Goal: Task Accomplishment & Management: Complete application form

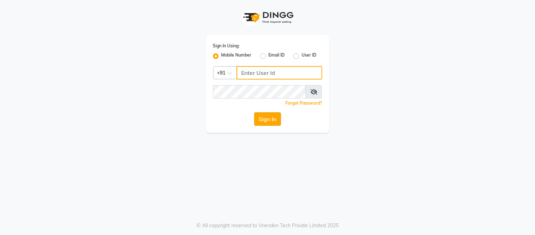
type input "9884040030"
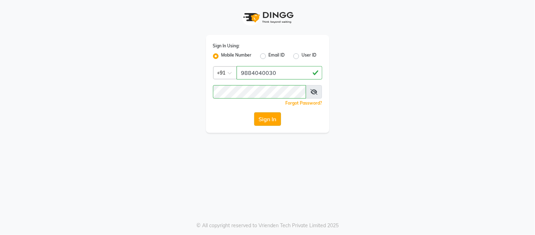
click at [268, 120] on button "Sign In" at bounding box center [267, 118] width 27 height 13
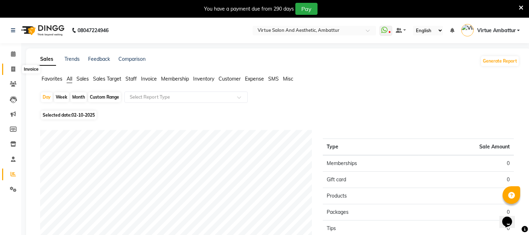
click at [16, 69] on span at bounding box center [13, 69] width 12 height 8
select select "service"
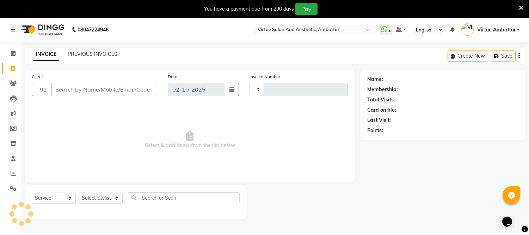
type input "3696"
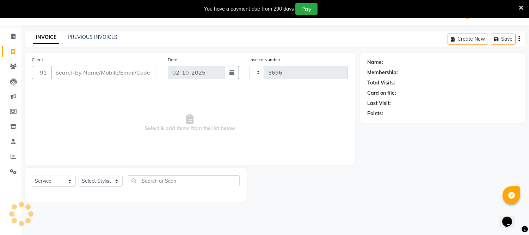
select select "5237"
click at [96, 73] on input "Client" at bounding box center [104, 72] width 107 height 13
type input "9444671628"
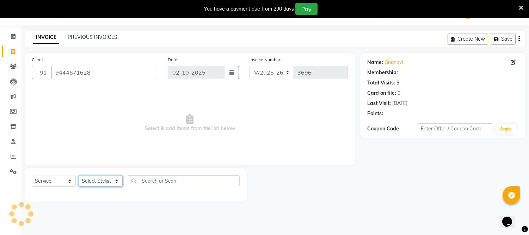
click at [100, 177] on select "Select Stylist [PERSON_NAME] [PERSON_NAME] [PERSON_NAME] [PERSON_NAME] [PERSON_…" at bounding box center [101, 180] width 44 height 11
select select "39033"
click at [79, 176] on select "Select Stylist [PERSON_NAME] [PERSON_NAME] [PERSON_NAME] [PERSON_NAME] [PERSON_…" at bounding box center [101, 180] width 44 height 11
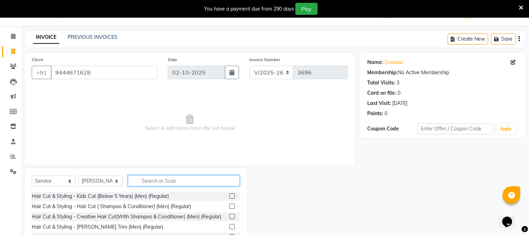
click at [160, 183] on input "text" at bounding box center [184, 180] width 112 height 11
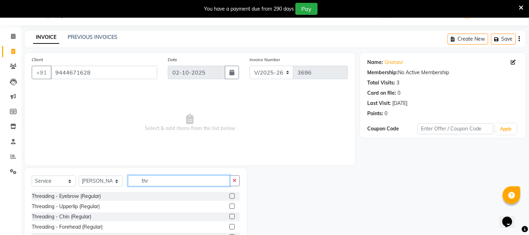
type input "thr"
click at [230, 198] on label at bounding box center [232, 195] width 5 height 5
click at [230, 198] on input "checkbox" at bounding box center [232, 196] width 5 height 5
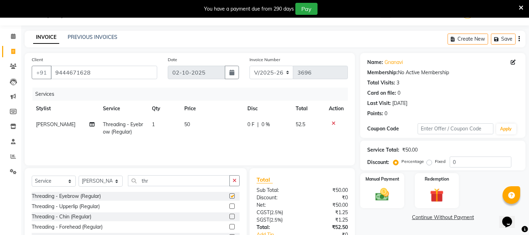
checkbox input "false"
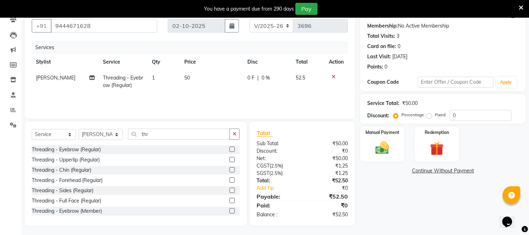
scroll to position [65, 0]
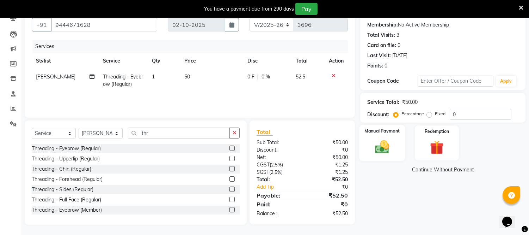
click at [394, 149] on div "Manual Payment" at bounding box center [383, 143] width 46 height 36
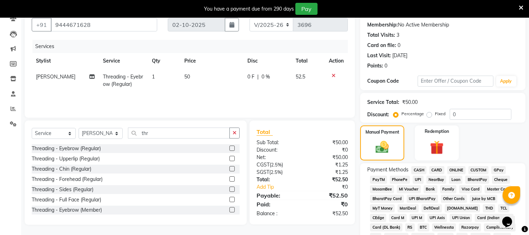
click at [462, 169] on span "ONLINE" at bounding box center [457, 170] width 18 height 8
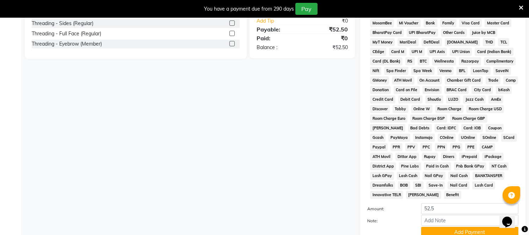
scroll to position [253, 0]
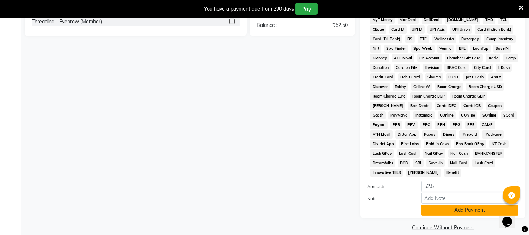
click at [451, 206] on button "Add Payment" at bounding box center [470, 209] width 97 height 11
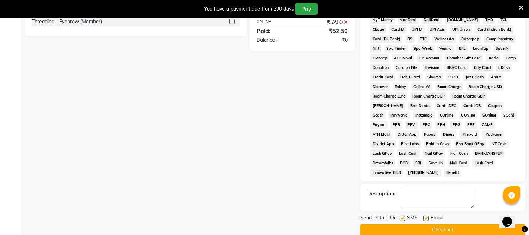
click at [435, 224] on button "Checkout" at bounding box center [442, 229] width 165 height 11
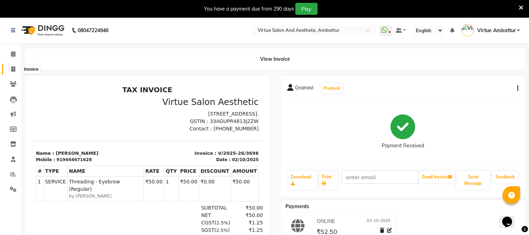
click at [16, 67] on span at bounding box center [13, 69] width 12 height 8
select select "service"
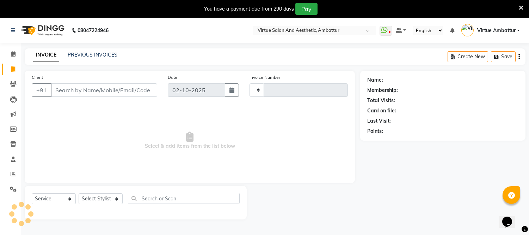
scroll to position [18, 0]
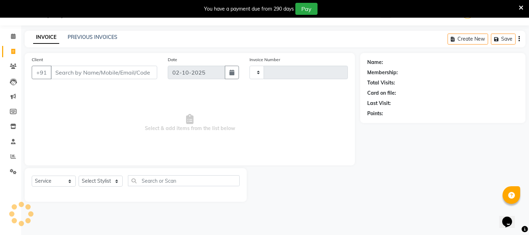
type input "3697"
select select "5237"
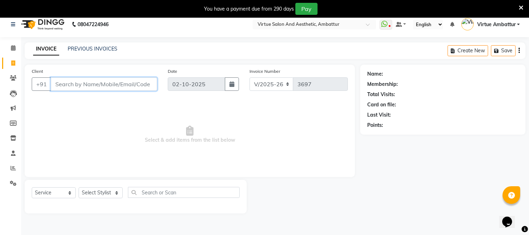
scroll to position [0, 0]
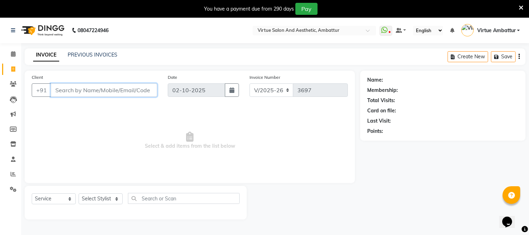
click at [84, 87] on input "Client" at bounding box center [104, 89] width 107 height 13
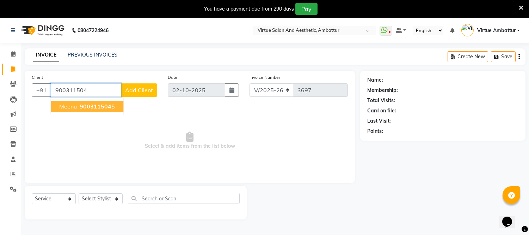
click at [89, 103] on span "900311504" at bounding box center [96, 106] width 32 height 7
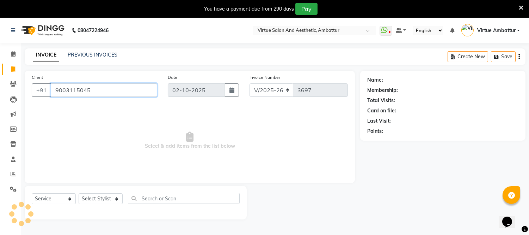
type input "9003115045"
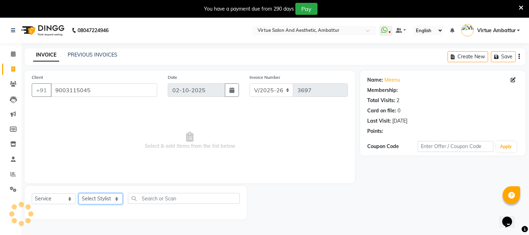
click at [96, 199] on select "Select Stylist [PERSON_NAME] [PERSON_NAME] [PERSON_NAME] [PERSON_NAME] [PERSON_…" at bounding box center [101, 198] width 44 height 11
select select "48223"
click at [79, 193] on select "Select Stylist [PERSON_NAME] [PERSON_NAME] [PERSON_NAME] [PERSON_NAME] [PERSON_…" at bounding box center [101, 198] width 44 height 11
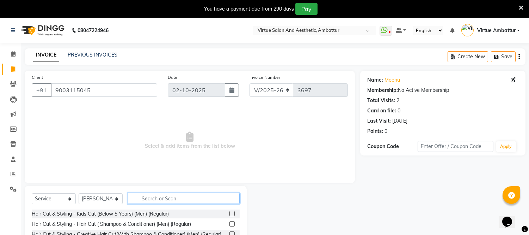
click at [154, 199] on input "text" at bounding box center [184, 198] width 112 height 11
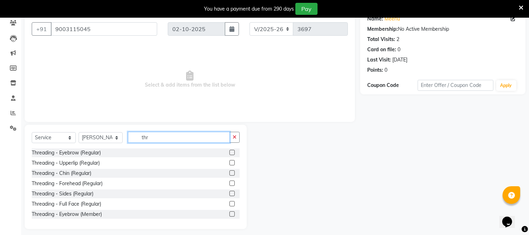
scroll to position [65, 0]
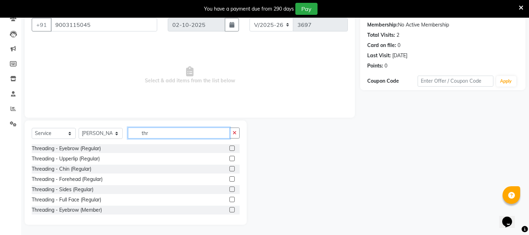
type input "thr"
click at [117, 151] on div "Threading - Eyebrow (Regular)" at bounding box center [136, 148] width 208 height 9
click at [230, 148] on label at bounding box center [232, 147] width 5 height 5
click at [230, 148] on input "checkbox" at bounding box center [232, 148] width 5 height 5
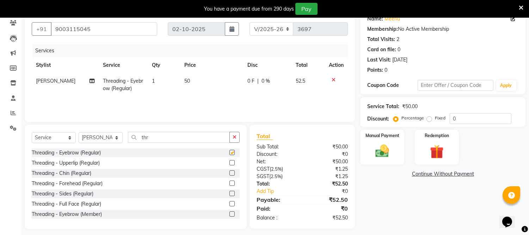
checkbox input "false"
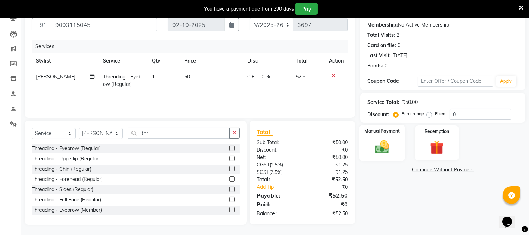
click at [387, 147] on img at bounding box center [382, 147] width 23 height 17
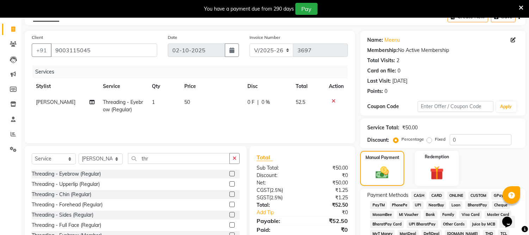
scroll to position [26, 0]
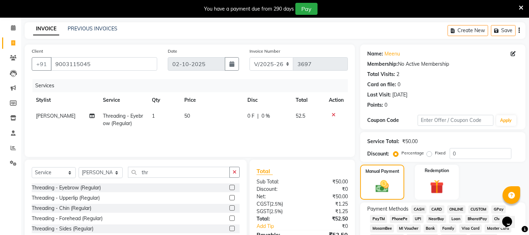
click at [454, 210] on span "ONLINE" at bounding box center [457, 209] width 18 height 8
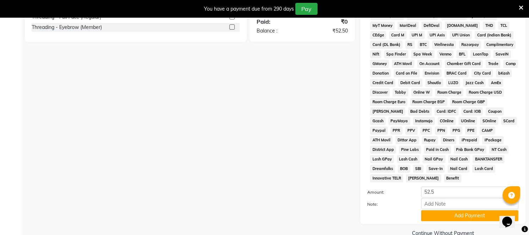
scroll to position [253, 0]
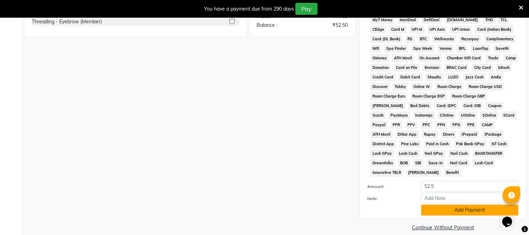
click at [450, 206] on button "Add Payment" at bounding box center [470, 209] width 97 height 11
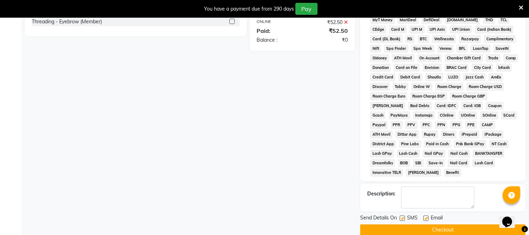
click at [441, 226] on button "Checkout" at bounding box center [442, 229] width 165 height 11
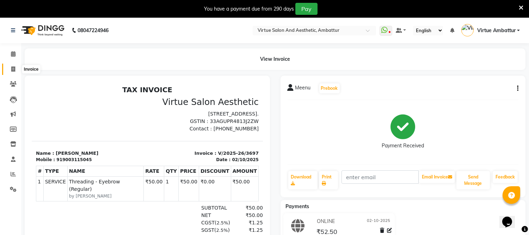
drag, startPoint x: 15, startPoint y: 69, endPoint x: 42, endPoint y: 69, distance: 26.8
click at [15, 69] on span at bounding box center [13, 69] width 12 height 8
select select "service"
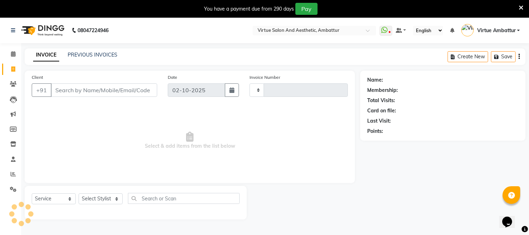
scroll to position [18, 0]
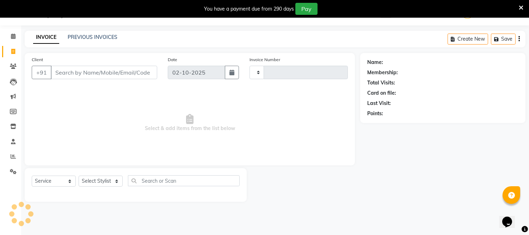
type input "3698"
select select "5237"
type input "9884290367"
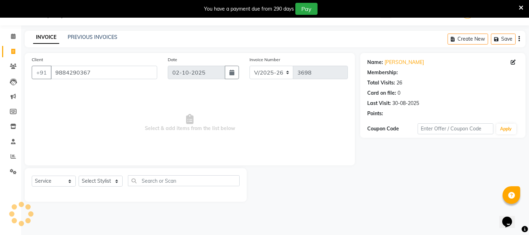
select select "1: Object"
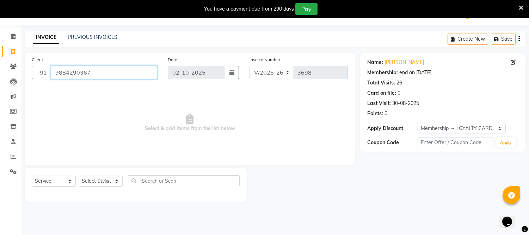
click at [91, 68] on input "9884290367" at bounding box center [104, 72] width 107 height 13
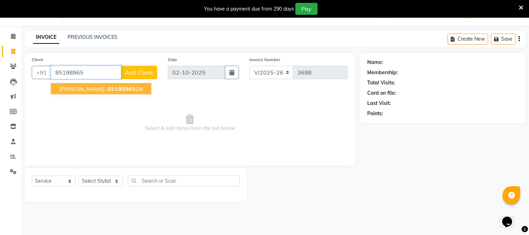
click at [108, 90] on span "85198965" at bounding box center [122, 88] width 28 height 7
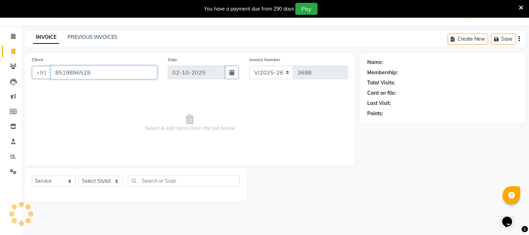
type input "8519896528"
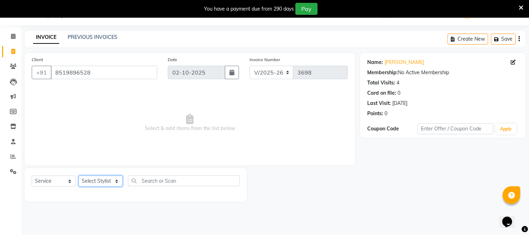
click at [111, 181] on select "Select Stylist [PERSON_NAME] [PERSON_NAME] [PERSON_NAME] [PERSON_NAME] [PERSON_…" at bounding box center [101, 180] width 44 height 11
select select "71592"
click at [79, 176] on select "Select Stylist [PERSON_NAME] [PERSON_NAME] [PERSON_NAME] [PERSON_NAME] [PERSON_…" at bounding box center [101, 180] width 44 height 11
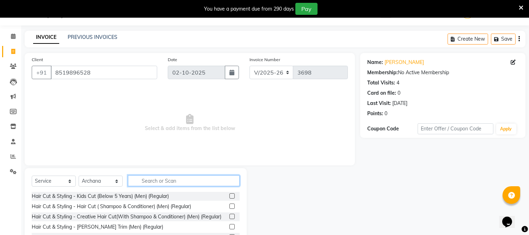
click at [169, 177] on input "text" at bounding box center [184, 180] width 112 height 11
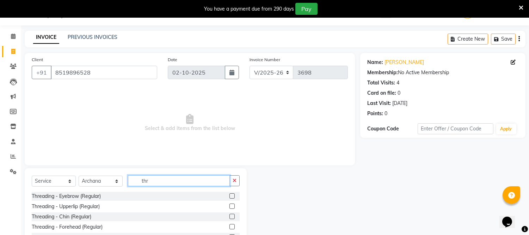
type input "thr"
click at [230, 196] on label at bounding box center [232, 195] width 5 height 5
click at [230, 196] on input "checkbox" at bounding box center [232, 196] width 5 height 5
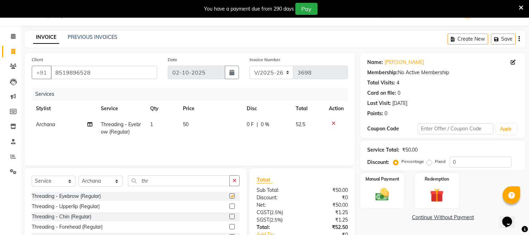
checkbox input "false"
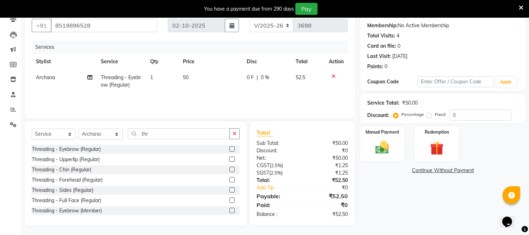
scroll to position [65, 0]
click at [379, 146] on img at bounding box center [382, 147] width 23 height 17
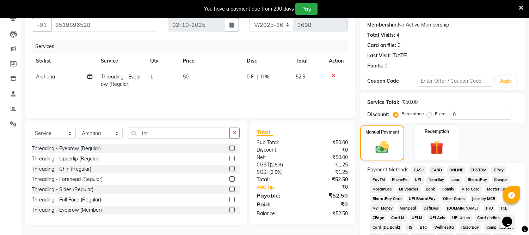
click at [420, 169] on span "CASH" at bounding box center [419, 170] width 15 height 8
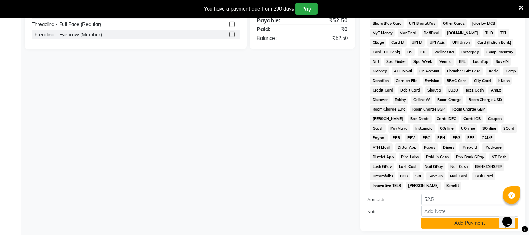
scroll to position [253, 0]
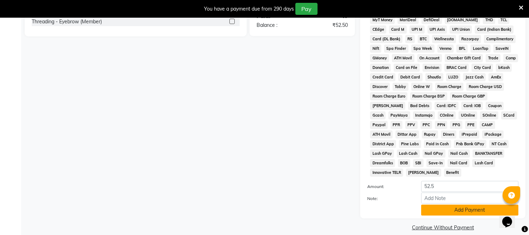
click at [437, 204] on button "Add Payment" at bounding box center [470, 209] width 97 height 11
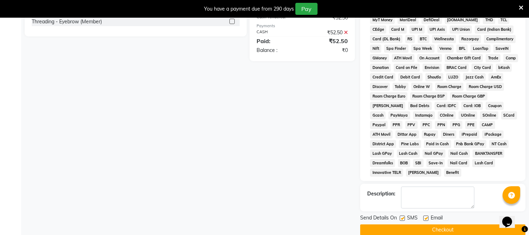
click at [446, 224] on button "Checkout" at bounding box center [442, 229] width 165 height 11
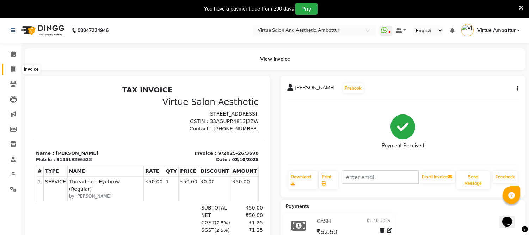
click at [8, 66] on span at bounding box center [13, 69] width 12 height 8
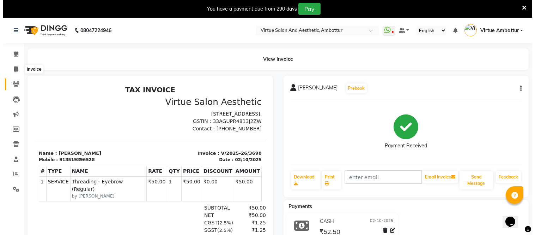
scroll to position [18, 0]
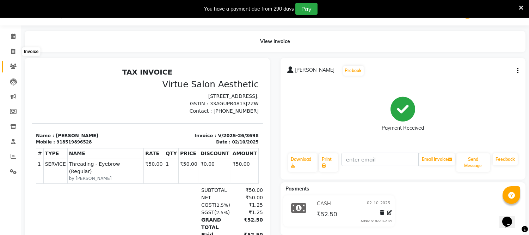
select select "5237"
select select "service"
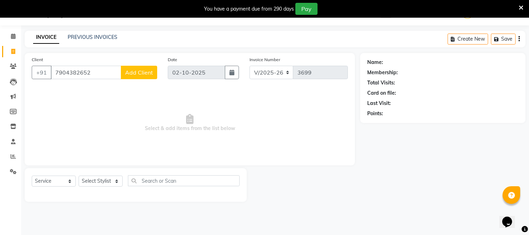
type input "7904382652"
click at [140, 74] on span "Add Client" at bounding box center [139, 72] width 28 height 7
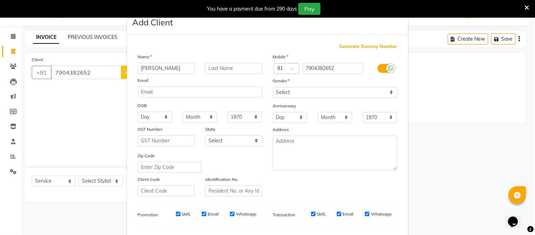
type input "[PERSON_NAME]"
click at [317, 95] on select "Select [DEMOGRAPHIC_DATA] [DEMOGRAPHIC_DATA] Other Prefer Not To Say" at bounding box center [335, 92] width 125 height 11
select select "[DEMOGRAPHIC_DATA]"
click at [273, 87] on select "Select [DEMOGRAPHIC_DATA] [DEMOGRAPHIC_DATA] Other Prefer Not To Say" at bounding box center [335, 92] width 125 height 11
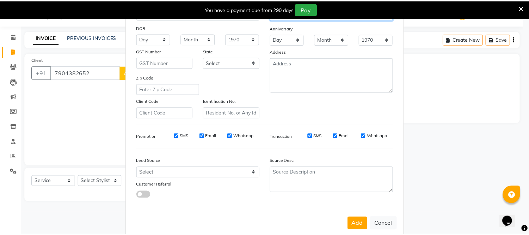
scroll to position [78, 0]
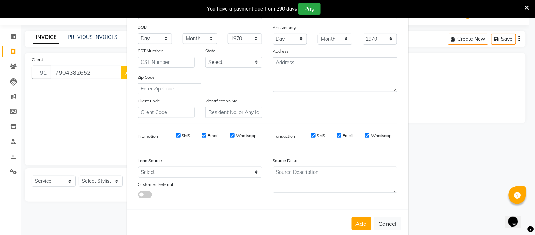
click at [365, 227] on button "Add" at bounding box center [362, 223] width 20 height 13
select select
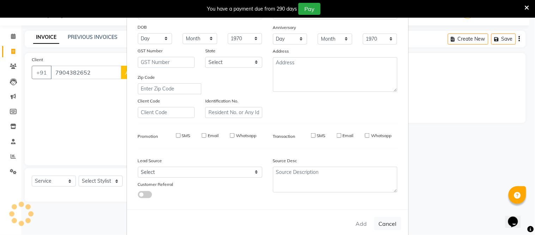
select select
checkbox input "false"
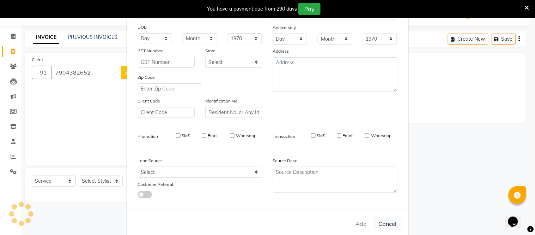
checkbox input "false"
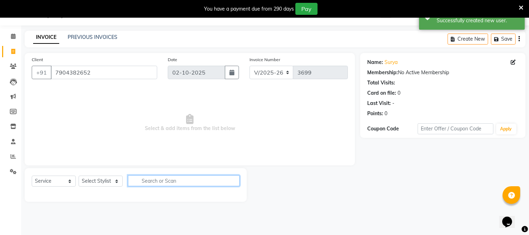
click at [153, 185] on input "text" at bounding box center [184, 180] width 112 height 11
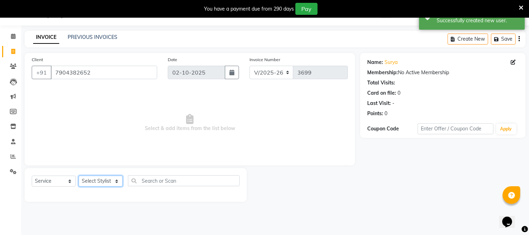
click at [99, 181] on select "Select Stylist [PERSON_NAME] [PERSON_NAME] [PERSON_NAME] [PERSON_NAME] [PERSON_…" at bounding box center [101, 180] width 44 height 11
select select "39033"
click at [79, 176] on select "Select Stylist [PERSON_NAME] [PERSON_NAME] [PERSON_NAME] [PERSON_NAME] [PERSON_…" at bounding box center [101, 180] width 44 height 11
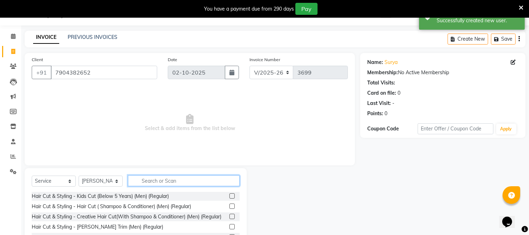
click at [180, 178] on input "text" at bounding box center [184, 180] width 112 height 11
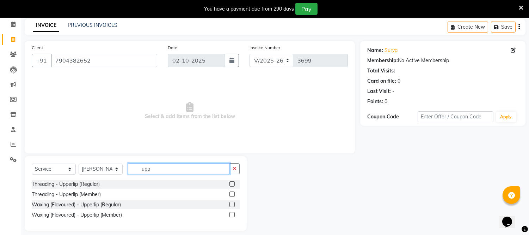
scroll to position [36, 0]
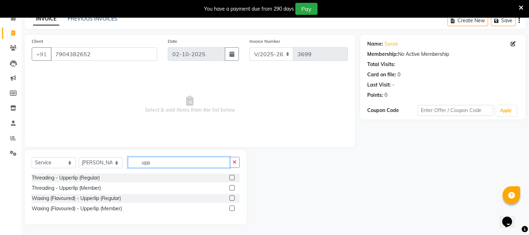
type input "upp"
click at [230, 197] on label at bounding box center [232, 197] width 5 height 5
click at [230, 197] on input "checkbox" at bounding box center [232, 198] width 5 height 5
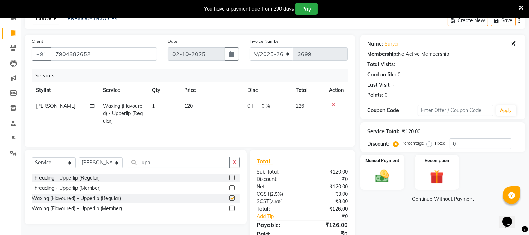
checkbox input "false"
click at [188, 105] on span "120" at bounding box center [188, 106] width 8 height 6
select select "39033"
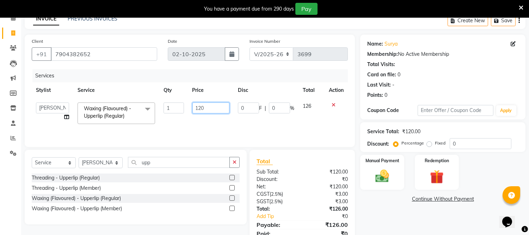
click at [195, 106] on input "120" at bounding box center [211, 107] width 37 height 11
type input "220"
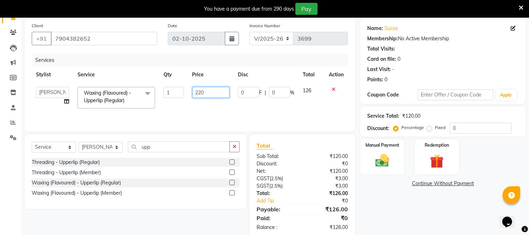
scroll to position [65, 0]
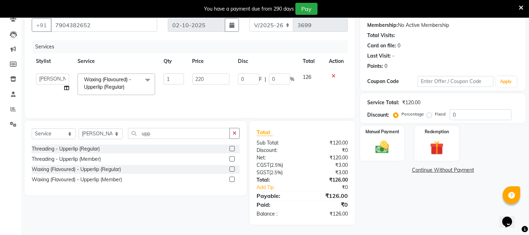
click at [394, 213] on div "Name: Surya Membership: No Active Membership Total Visits: Card on file: 0 Last…" at bounding box center [445, 115] width 171 height 219
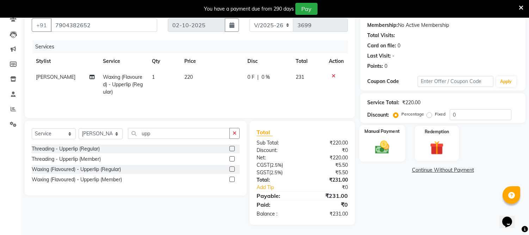
click at [383, 142] on img at bounding box center [382, 147] width 23 height 17
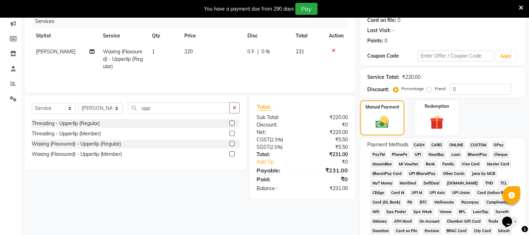
scroll to position [104, 0]
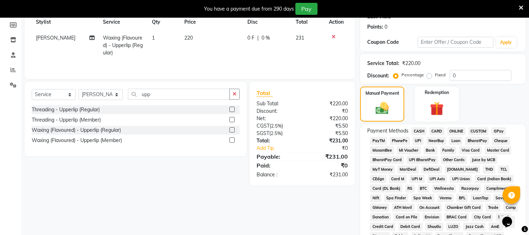
click at [453, 132] on span "ONLINE" at bounding box center [457, 131] width 18 height 8
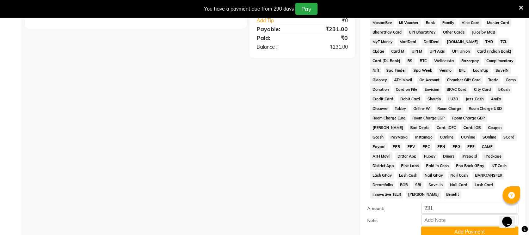
scroll to position [253, 0]
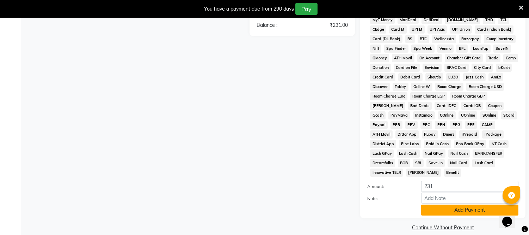
click at [462, 204] on button "Add Payment" at bounding box center [470, 209] width 97 height 11
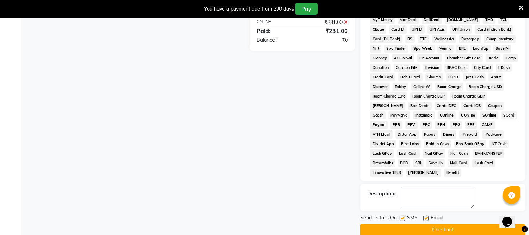
click at [444, 224] on button "Checkout" at bounding box center [442, 229] width 165 height 11
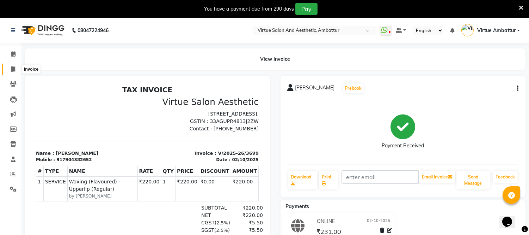
click at [13, 71] on icon at bounding box center [13, 68] width 4 height 5
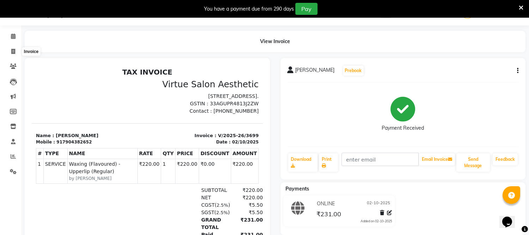
select select "service"
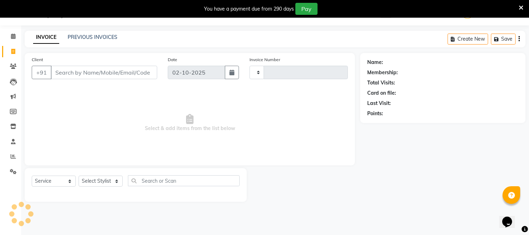
type input "3700"
select select "5237"
click at [83, 72] on input "Client" at bounding box center [104, 72] width 107 height 13
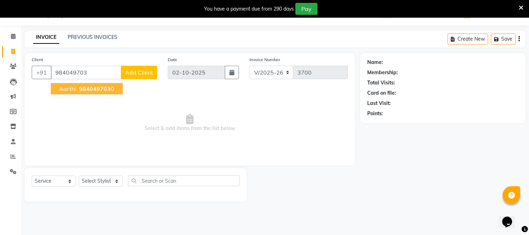
click at [84, 92] on span "984049703" at bounding box center [95, 88] width 32 height 7
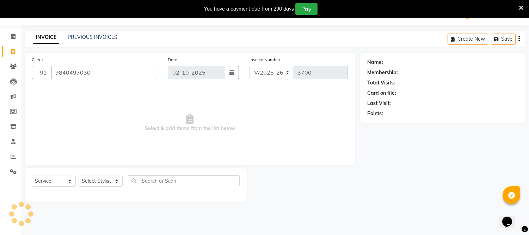
type input "9840497030"
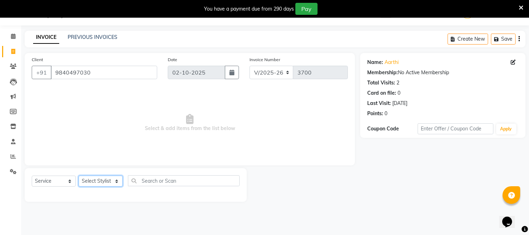
click at [99, 180] on select "Select Stylist [PERSON_NAME] [PERSON_NAME] [PERSON_NAME] [PERSON_NAME] [PERSON_…" at bounding box center [101, 180] width 44 height 11
select select "50476"
click at [79, 176] on select "Select Stylist [PERSON_NAME] [PERSON_NAME] [PERSON_NAME] [PERSON_NAME] [PERSON_…" at bounding box center [101, 180] width 44 height 11
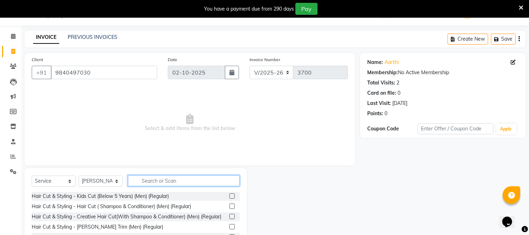
click at [164, 183] on input "text" at bounding box center [184, 180] width 112 height 11
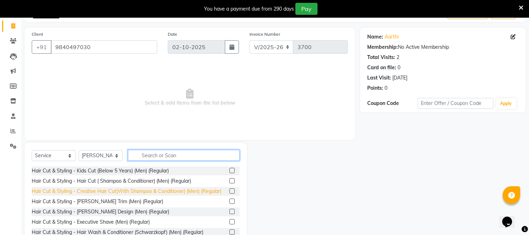
scroll to position [57, 0]
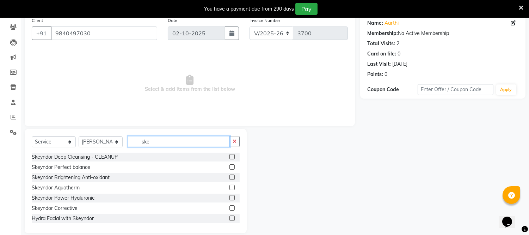
type input "ske"
click at [230, 167] on label at bounding box center [232, 166] width 5 height 5
click at [230, 167] on input "checkbox" at bounding box center [232, 167] width 5 height 5
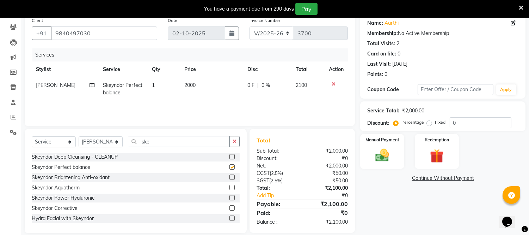
checkbox input "false"
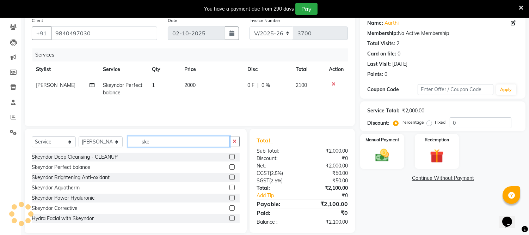
click at [164, 141] on input "ske" at bounding box center [179, 141] width 102 height 11
type input "det"
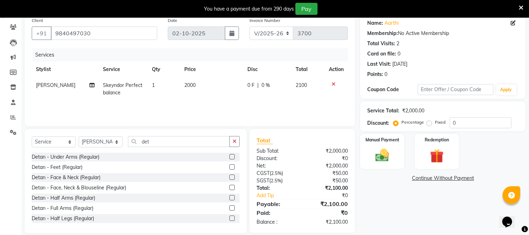
click at [230, 177] on label at bounding box center [232, 176] width 5 height 5
click at [230, 177] on input "checkbox" at bounding box center [232, 177] width 5 height 5
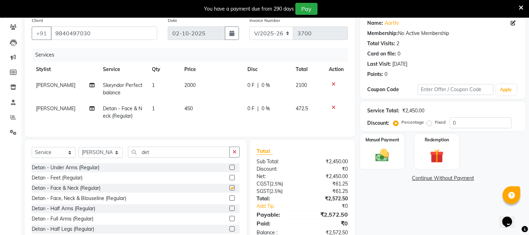
checkbox input "false"
click at [168, 157] on input "det" at bounding box center [179, 151] width 102 height 11
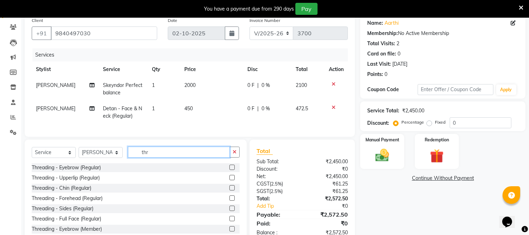
type input "thr"
click at [230, 170] on label at bounding box center [232, 166] width 5 height 5
click at [230, 170] on input "checkbox" at bounding box center [232, 167] width 5 height 5
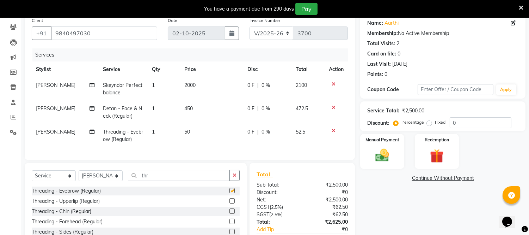
checkbox input "false"
click at [191, 109] on span "450" at bounding box center [188, 108] width 8 height 6
select select "50476"
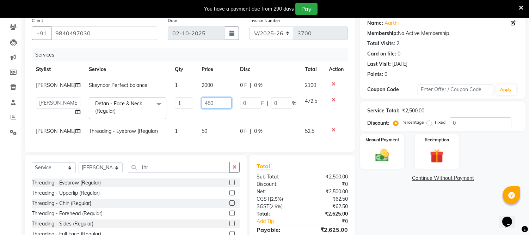
drag, startPoint x: 198, startPoint y: 104, endPoint x: 207, endPoint y: 104, distance: 9.2
click at [207, 104] on input "450" at bounding box center [217, 102] width 30 height 11
type input "550"
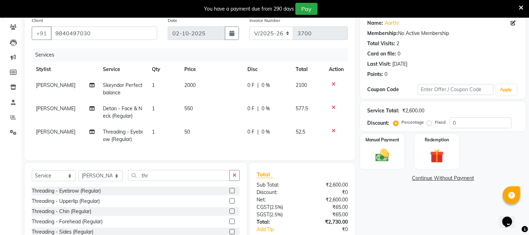
drag, startPoint x: 193, startPoint y: 101, endPoint x: 225, endPoint y: 100, distance: 32.1
click at [225, 101] on td "550" at bounding box center [211, 112] width 63 height 23
select select "50476"
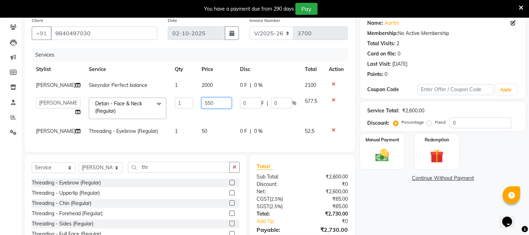
drag, startPoint x: 220, startPoint y: 101, endPoint x: 143, endPoint y: 96, distance: 77.4
click at [142, 98] on tr "[PERSON_NAME] [PERSON_NAME] [PERSON_NAME] [PERSON_NAME] [PERSON_NAME] Virtue TC…" at bounding box center [190, 108] width 316 height 30
type input "600"
click at [388, 198] on div "Name: Aarthi Membership: No Active Membership Total Visits: 2 Card on file: 0 L…" at bounding box center [445, 136] width 171 height 245
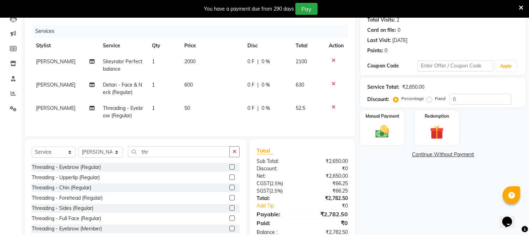
scroll to position [105, 0]
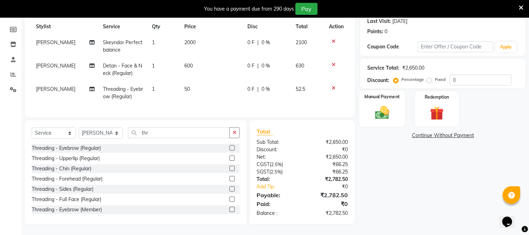
click at [396, 103] on div "Manual Payment" at bounding box center [383, 108] width 46 height 36
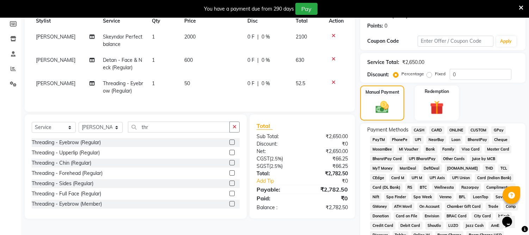
click at [459, 132] on span "ONLINE" at bounding box center [457, 130] width 18 height 8
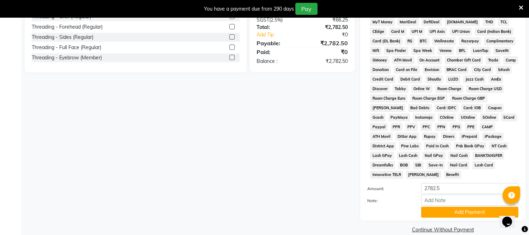
scroll to position [253, 0]
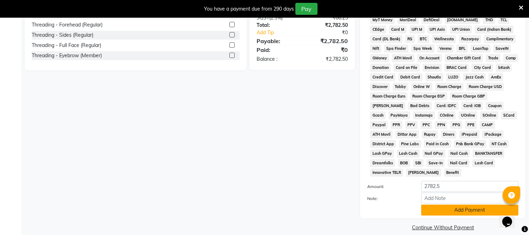
click at [461, 204] on button "Add Payment" at bounding box center [470, 209] width 97 height 11
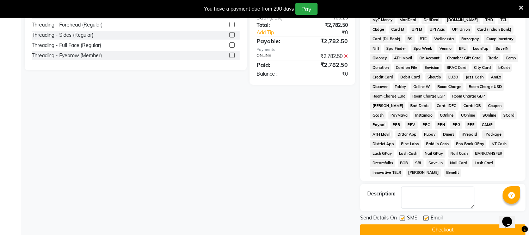
click at [440, 224] on button "Checkout" at bounding box center [442, 229] width 165 height 11
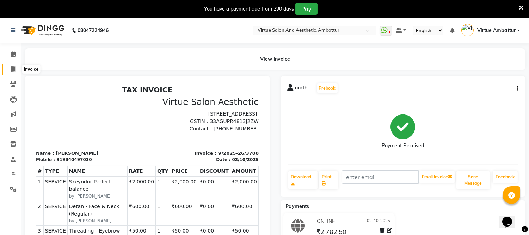
click at [12, 66] on span at bounding box center [13, 69] width 12 height 8
select select "service"
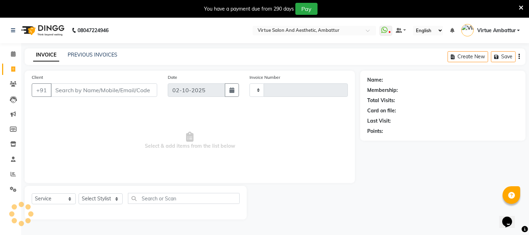
type input "3701"
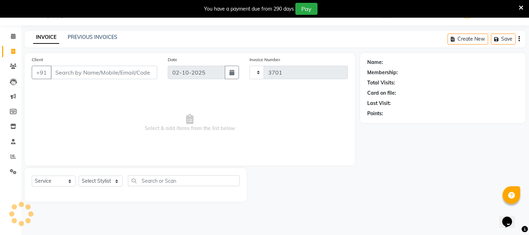
select select "5237"
click at [126, 71] on input "Client" at bounding box center [104, 72] width 107 height 13
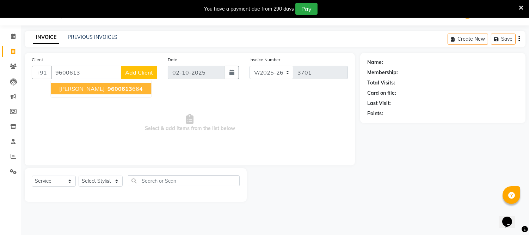
click at [126, 86] on button "[PERSON_NAME] 9600613 664" at bounding box center [101, 88] width 101 height 11
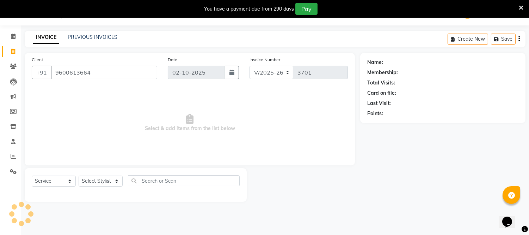
type input "9600613664"
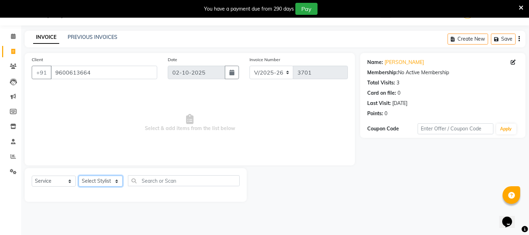
drag, startPoint x: 111, startPoint y: 176, endPoint x: 110, endPoint y: 181, distance: 5.2
click at [111, 177] on select "Select Stylist [PERSON_NAME] [PERSON_NAME] [PERSON_NAME] [PERSON_NAME] [PERSON_…" at bounding box center [101, 180] width 44 height 11
select select "83849"
click at [79, 176] on select "Select Stylist [PERSON_NAME] [PERSON_NAME] [PERSON_NAME] [PERSON_NAME] [PERSON_…" at bounding box center [101, 180] width 44 height 11
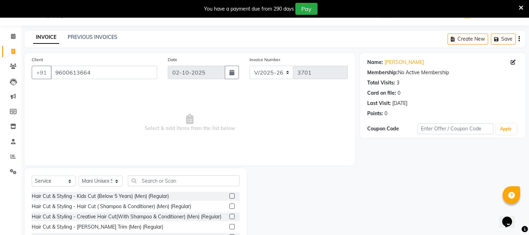
click at [230, 207] on label at bounding box center [232, 205] width 5 height 5
click at [230, 207] on input "checkbox" at bounding box center [232, 206] width 5 height 5
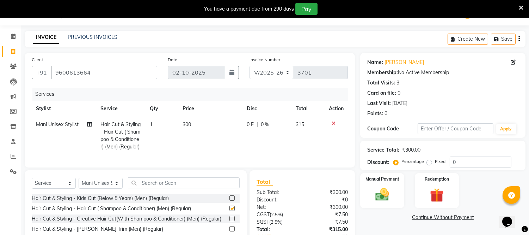
checkbox input "false"
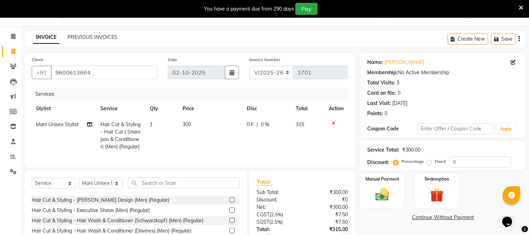
click at [230, 192] on label at bounding box center [232, 189] width 5 height 5
click at [230, 192] on input "checkbox" at bounding box center [232, 189] width 5 height 5
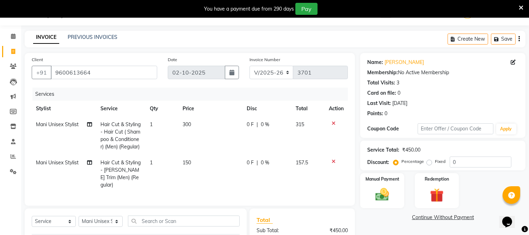
checkbox input "false"
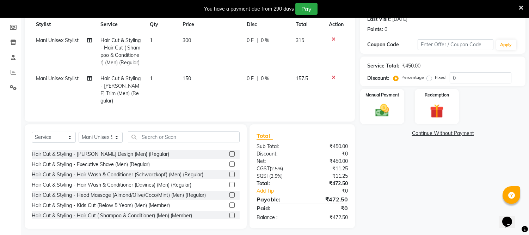
scroll to position [104, 0]
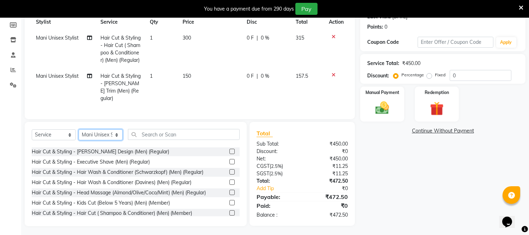
click at [97, 135] on select "Select Stylist [PERSON_NAME] [PERSON_NAME] [PERSON_NAME] [PERSON_NAME] [PERSON_…" at bounding box center [101, 134] width 44 height 11
select select "67162"
click at [79, 129] on select "Select Stylist [PERSON_NAME] [PERSON_NAME] [PERSON_NAME] [PERSON_NAME] [PERSON_…" at bounding box center [101, 134] width 44 height 11
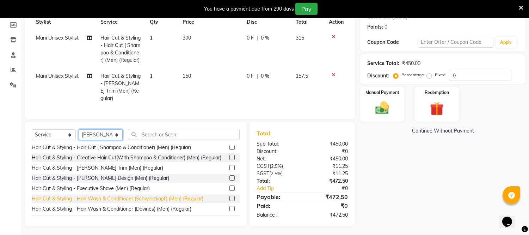
scroll to position [0, 0]
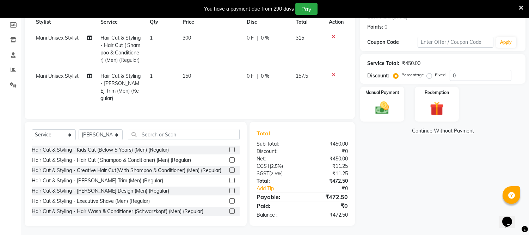
click at [230, 157] on label at bounding box center [232, 159] width 5 height 5
click at [230, 158] on input "checkbox" at bounding box center [232, 160] width 5 height 5
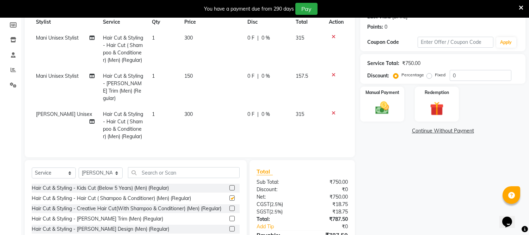
checkbox input "false"
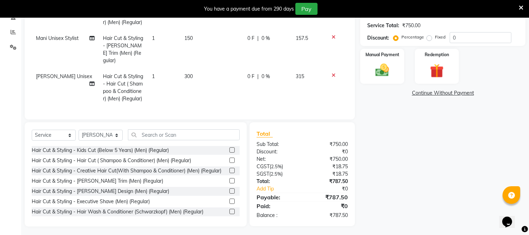
scroll to position [142, 0]
click at [374, 65] on img at bounding box center [382, 70] width 23 height 17
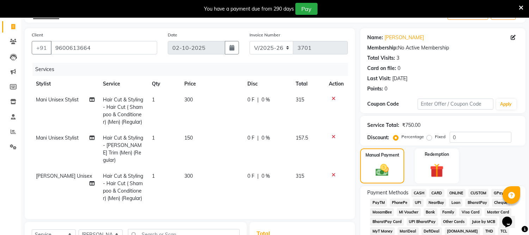
scroll to position [78, 0]
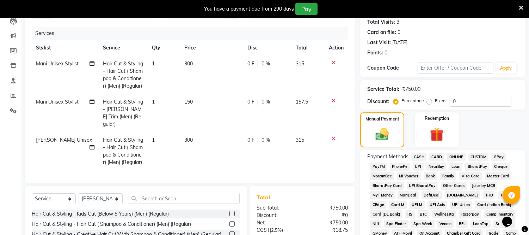
click at [455, 156] on span "ONLINE" at bounding box center [457, 157] width 18 height 8
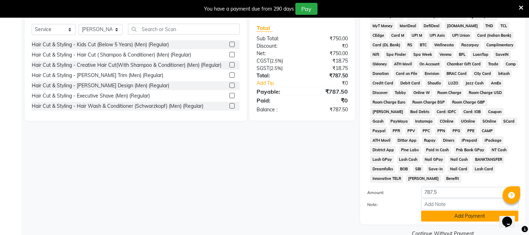
scroll to position [253, 0]
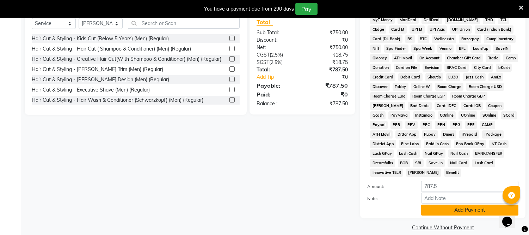
click at [464, 204] on button "Add Payment" at bounding box center [470, 209] width 97 height 11
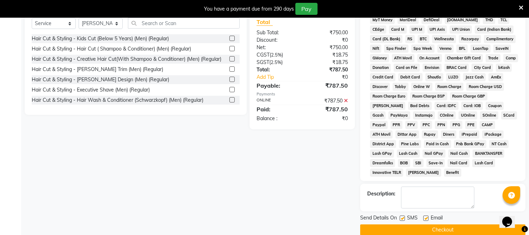
click at [457, 224] on button "Checkout" at bounding box center [442, 229] width 165 height 11
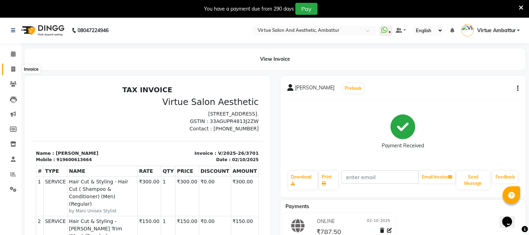
click at [14, 66] on icon at bounding box center [13, 68] width 4 height 5
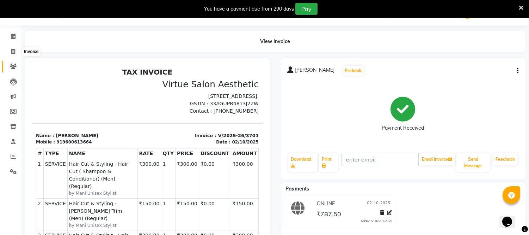
select select "service"
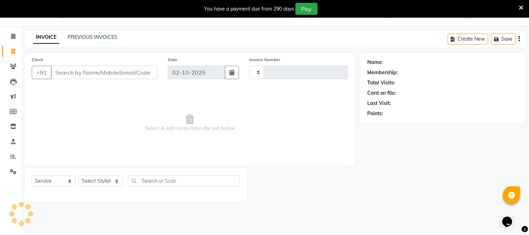
type input "3702"
select select "5237"
click at [71, 75] on input "Client" at bounding box center [104, 72] width 107 height 13
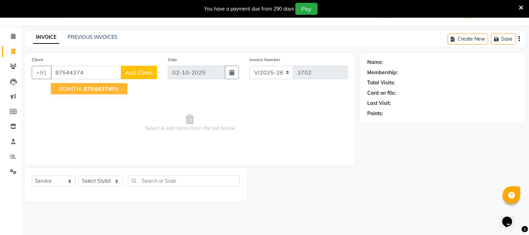
click at [80, 86] on span "ROHITH" at bounding box center [70, 88] width 22 height 7
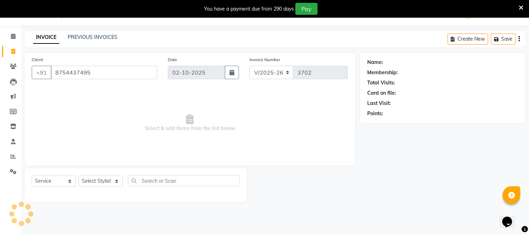
type input "8754437495"
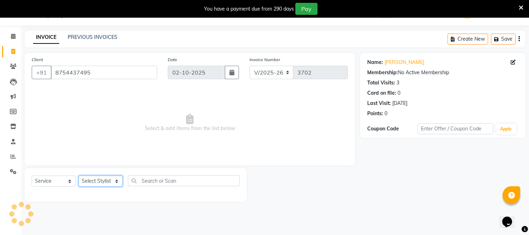
click at [94, 184] on select "Select Stylist [PERSON_NAME] [PERSON_NAME] [PERSON_NAME] [PERSON_NAME] [PERSON_…" at bounding box center [101, 180] width 44 height 11
select select "37432"
click at [79, 176] on select "Select Stylist [PERSON_NAME] [PERSON_NAME] [PERSON_NAME] [PERSON_NAME] [PERSON_…" at bounding box center [101, 180] width 44 height 11
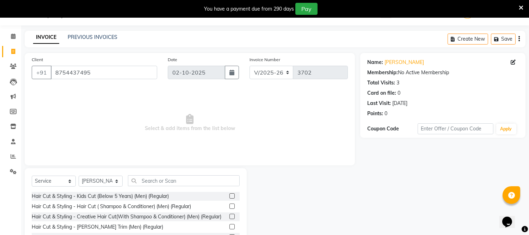
click at [230, 208] on label at bounding box center [232, 205] width 5 height 5
click at [230, 208] on input "checkbox" at bounding box center [232, 206] width 5 height 5
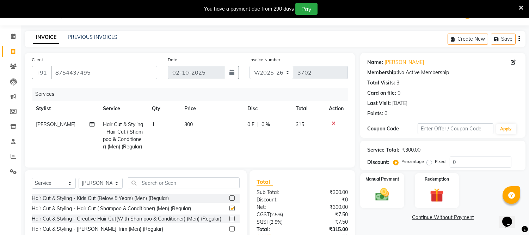
checkbox input "false"
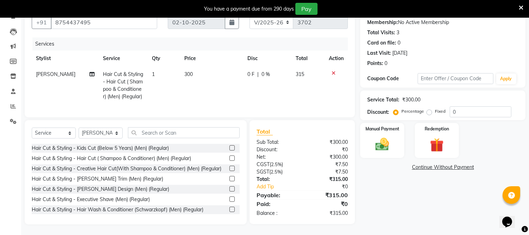
scroll to position [73, 0]
click at [378, 138] on img at bounding box center [382, 144] width 23 height 17
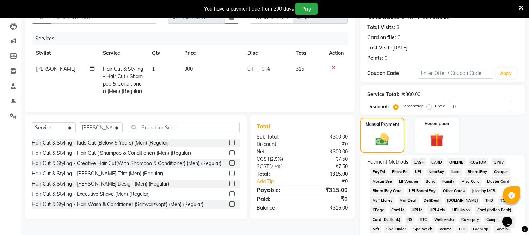
click at [453, 160] on span "ONLINE" at bounding box center [457, 162] width 18 height 8
click at [417, 161] on span "CASH" at bounding box center [419, 162] width 15 height 8
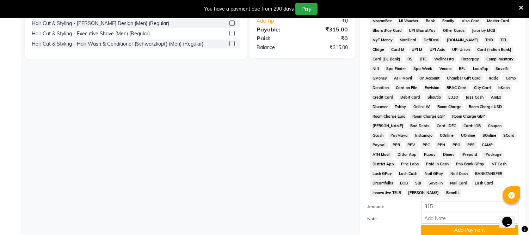
scroll to position [253, 0]
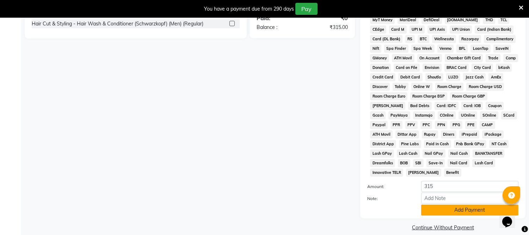
click at [445, 204] on button "Add Payment" at bounding box center [470, 209] width 97 height 11
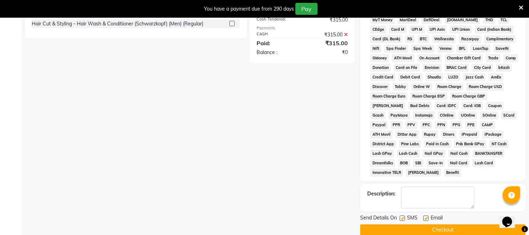
click at [429, 224] on button "Checkout" at bounding box center [442, 229] width 165 height 11
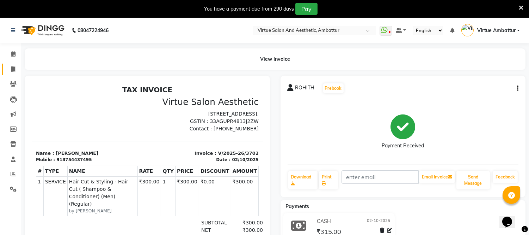
click at [14, 63] on link "Invoice" at bounding box center [10, 69] width 17 height 12
select select "service"
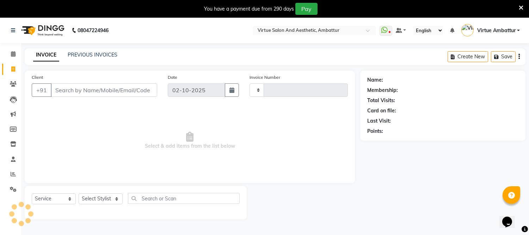
scroll to position [18, 0]
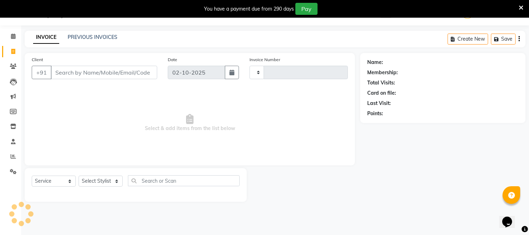
type input "3703"
select select "5237"
paste input "9940114423"
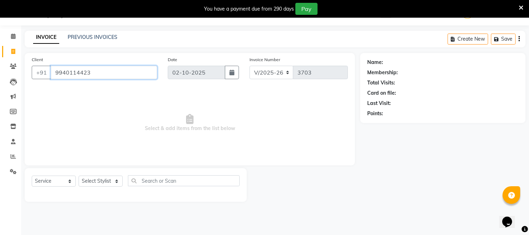
type input "9940114423"
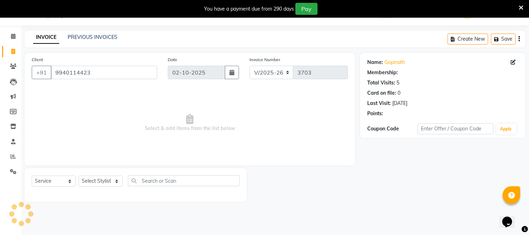
select select "1: Object"
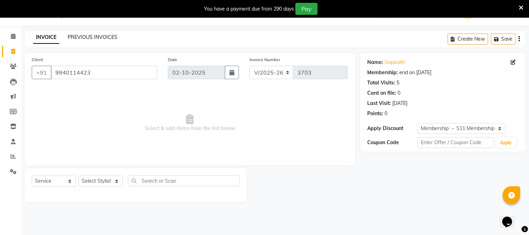
click at [88, 37] on link "PREVIOUS INVOICES" at bounding box center [93, 37] width 50 height 6
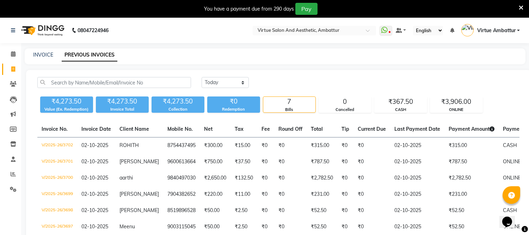
click at [471, 131] on span "Payment Amount" at bounding box center [472, 129] width 46 height 6
click at [490, 131] on icon at bounding box center [492, 128] width 5 height 5
click at [478, 128] on span "Payment Amount" at bounding box center [472, 129] width 46 height 6
click at [33, 54] on link "INVOICE" at bounding box center [43, 54] width 20 height 6
select select "service"
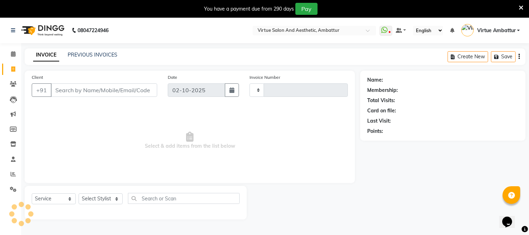
scroll to position [18, 0]
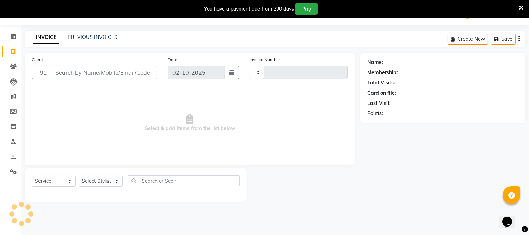
type input "3703"
select select "5237"
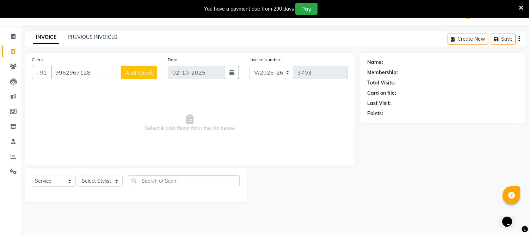
drag, startPoint x: 71, startPoint y: 72, endPoint x: 79, endPoint y: 89, distance: 18.6
click at [72, 75] on input "9962967128" at bounding box center [86, 72] width 71 height 13
type input "9962467128"
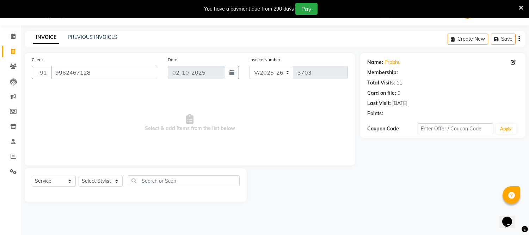
select select "1: Object"
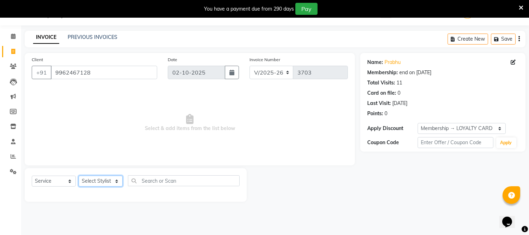
click at [117, 182] on select "Select Stylist [PERSON_NAME] [PERSON_NAME] [PERSON_NAME] [PERSON_NAME] [PERSON_…" at bounding box center [101, 180] width 44 height 11
select select "48009"
click at [79, 176] on select "Select Stylist [PERSON_NAME] [PERSON_NAME] [PERSON_NAME] [PERSON_NAME] [PERSON_…" at bounding box center [101, 180] width 44 height 11
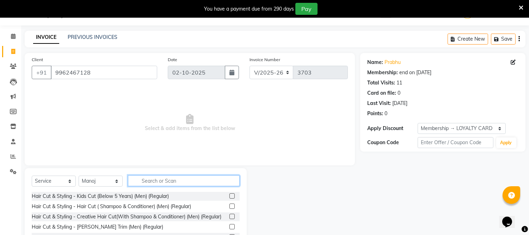
click at [150, 177] on input "text" at bounding box center [184, 180] width 112 height 11
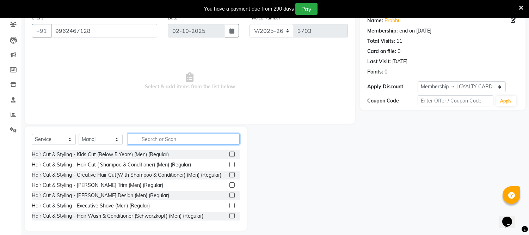
scroll to position [65, 0]
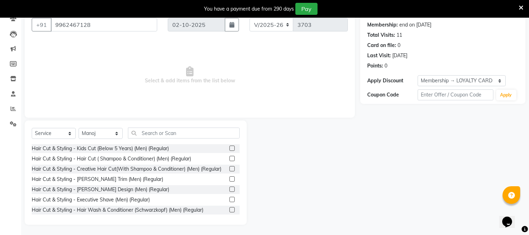
click at [230, 202] on label at bounding box center [232, 198] width 5 height 5
click at [230, 202] on input "checkbox" at bounding box center [232, 199] width 5 height 5
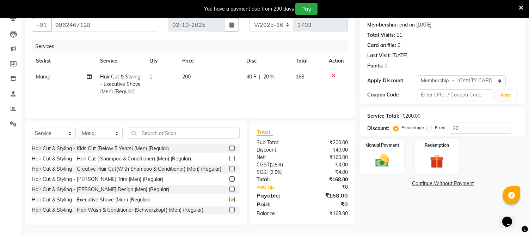
checkbox input "false"
click at [186, 76] on span "200" at bounding box center [186, 76] width 8 height 6
select select "48009"
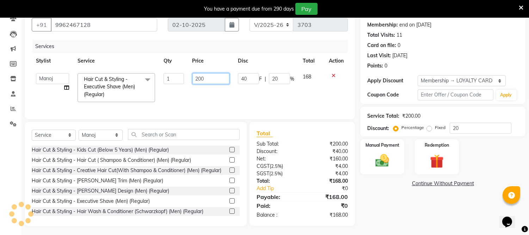
drag, startPoint x: 202, startPoint y: 79, endPoint x: 203, endPoint y: 84, distance: 5.3
click at [202, 79] on input "200" at bounding box center [211, 78] width 37 height 11
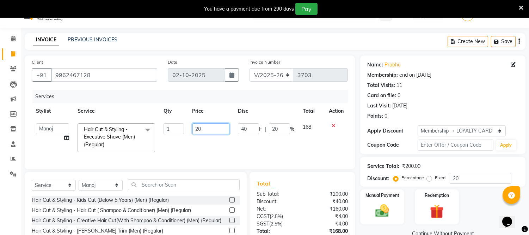
scroll to position [0, 0]
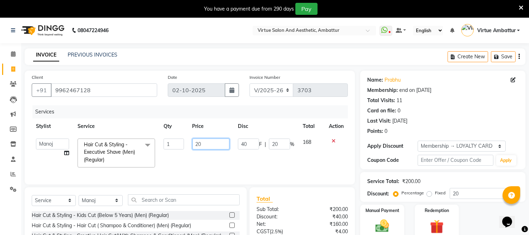
click at [209, 147] on input "20" at bounding box center [211, 143] width 37 height 11
type input "2"
type input "160"
drag, startPoint x: 220, startPoint y: 155, endPoint x: 212, endPoint y: 158, distance: 9.2
click at [220, 156] on td "160" at bounding box center [211, 152] width 46 height 37
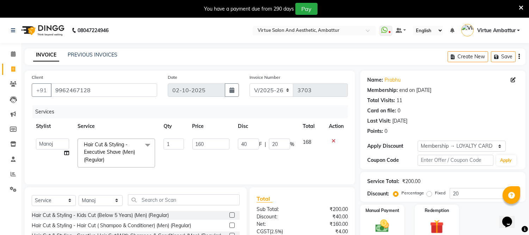
select select "48009"
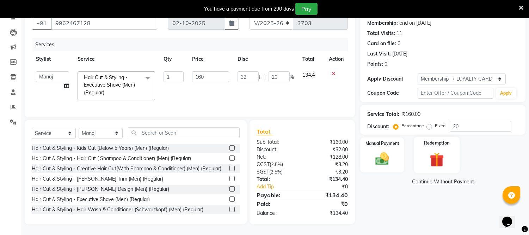
scroll to position [73, 0]
click at [469, 122] on input "20" at bounding box center [481, 126] width 62 height 11
type input "2"
type input "3.2"
type input "2"
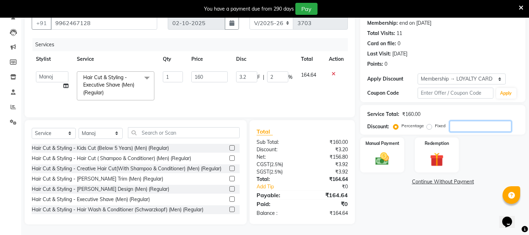
type input "0"
click at [383, 152] on img at bounding box center [382, 159] width 23 height 17
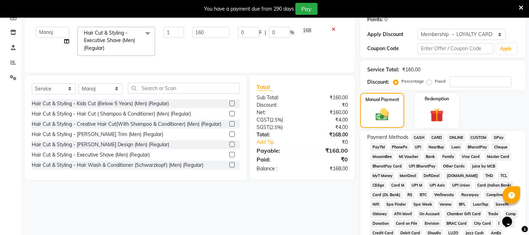
scroll to position [112, 0]
click at [423, 136] on span "CASH" at bounding box center [419, 137] width 15 height 8
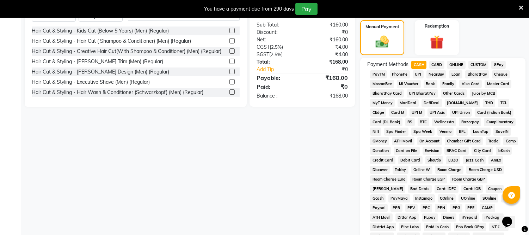
scroll to position [267, 0]
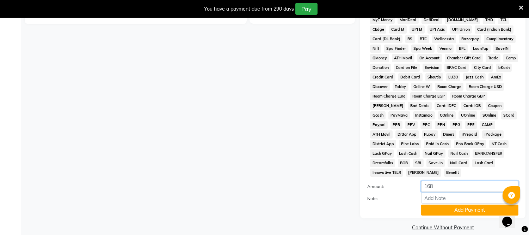
click at [442, 181] on input "168" at bounding box center [470, 186] width 97 height 11
type input "100"
click at [461, 204] on button "Add Payment" at bounding box center [470, 209] width 97 height 11
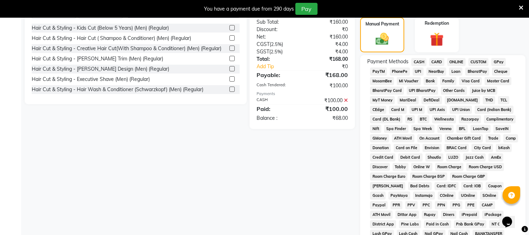
scroll to position [110, 0]
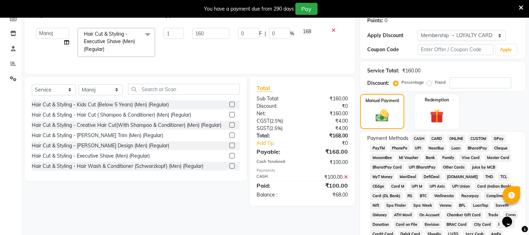
click at [459, 136] on span "ONLINE" at bounding box center [457, 138] width 18 height 8
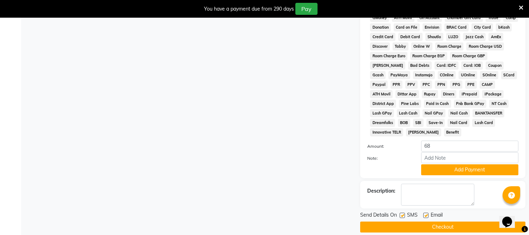
click at [478, 164] on button "Add Payment" at bounding box center [470, 169] width 97 height 11
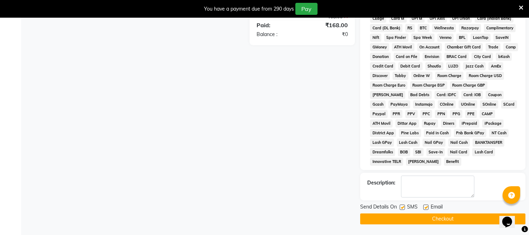
scroll to position [270, 0]
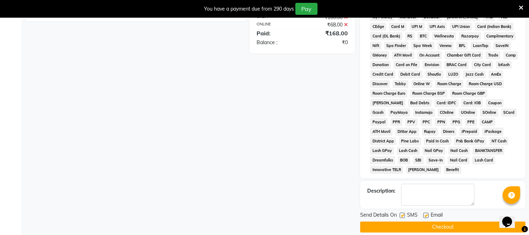
click at [462, 221] on button "Checkout" at bounding box center [442, 226] width 165 height 11
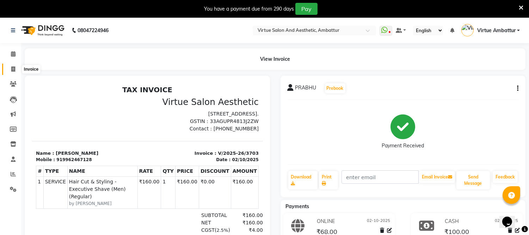
click at [17, 68] on span at bounding box center [13, 69] width 12 height 8
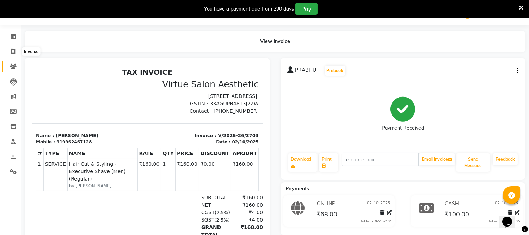
select select "service"
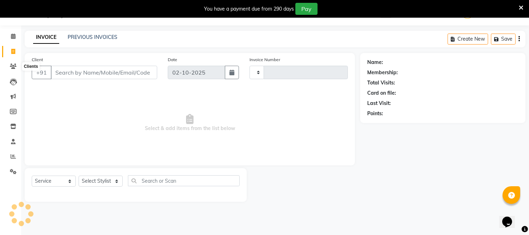
type input "3704"
select select "5237"
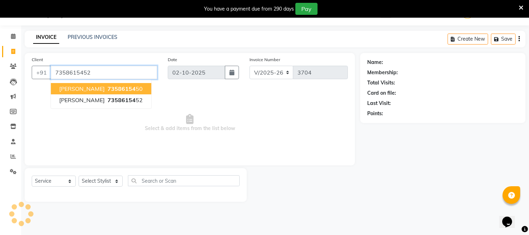
type input "7358615452"
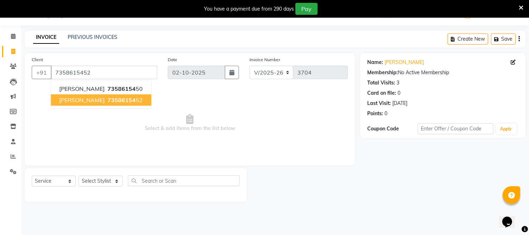
click at [83, 100] on span "[PERSON_NAME]" at bounding box center [82, 99] width 46 height 7
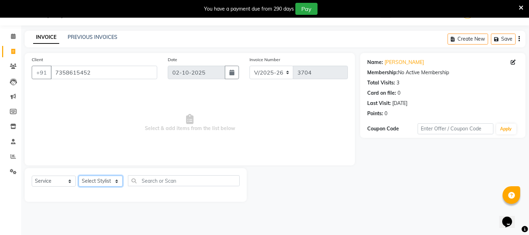
click at [113, 179] on select "Select Stylist [PERSON_NAME] [PERSON_NAME] [PERSON_NAME] [PERSON_NAME] [PERSON_…" at bounding box center [101, 180] width 44 height 11
click at [240, 137] on span "Select & add items from the list below" at bounding box center [190, 122] width 316 height 71
click at [116, 179] on select "Select Stylist [PERSON_NAME] [PERSON_NAME] [PERSON_NAME] [PERSON_NAME] [PERSON_…" at bounding box center [101, 180] width 44 height 11
select select "37432"
click at [79, 176] on select "Select Stylist [PERSON_NAME] [PERSON_NAME] [PERSON_NAME] [PERSON_NAME] [PERSON_…" at bounding box center [101, 180] width 44 height 11
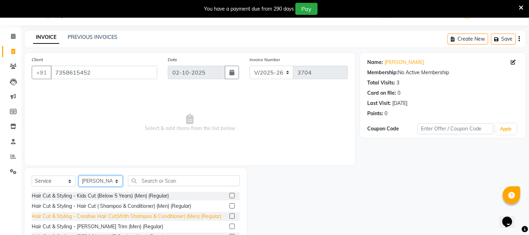
scroll to position [0, 0]
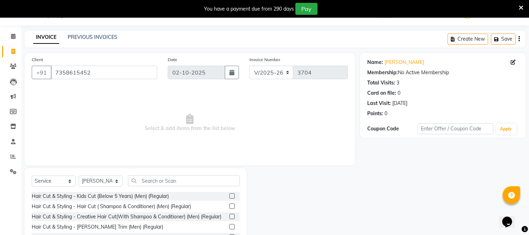
click at [230, 206] on label at bounding box center [232, 205] width 5 height 5
click at [230, 206] on input "checkbox" at bounding box center [232, 206] width 5 height 5
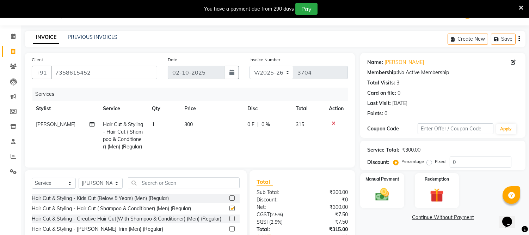
checkbox input "false"
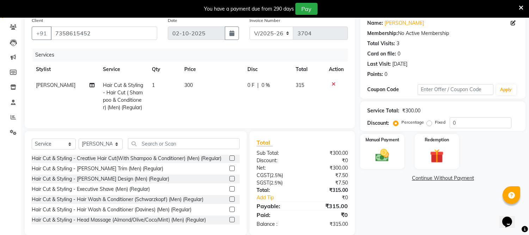
scroll to position [39, 0]
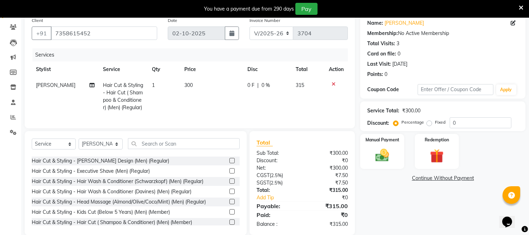
click at [230, 153] on label at bounding box center [232, 149] width 5 height 5
click at [230, 153] on input "checkbox" at bounding box center [232, 150] width 5 height 5
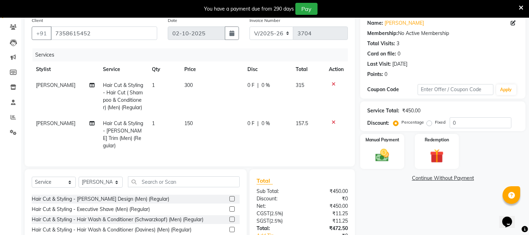
checkbox input "false"
drag, startPoint x: 185, startPoint y: 84, endPoint x: 194, endPoint y: 93, distance: 13.2
click at [185, 85] on span "300" at bounding box center [188, 85] width 8 height 6
select select "37432"
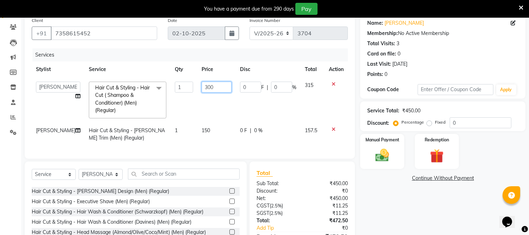
click at [202, 90] on input "300" at bounding box center [217, 86] width 30 height 11
type input "500"
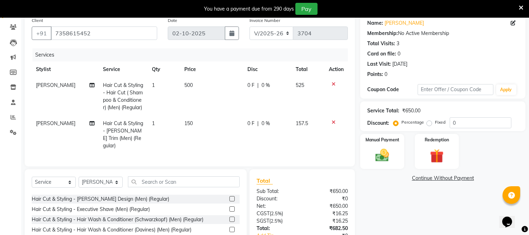
drag, startPoint x: 202, startPoint y: 132, endPoint x: 200, endPoint y: 135, distance: 3.8
click at [201, 134] on td "150" at bounding box center [211, 134] width 63 height 38
select select "37432"
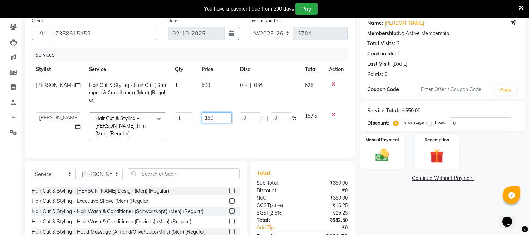
drag, startPoint x: 204, startPoint y: 118, endPoint x: 212, endPoint y: 135, distance: 18.8
click at [205, 119] on input "150" at bounding box center [217, 117] width 30 height 11
type input "200"
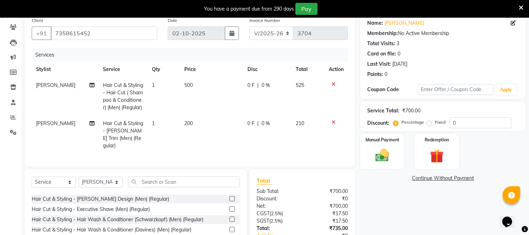
drag, startPoint x: 447, startPoint y: 214, endPoint x: 388, endPoint y: 171, distance: 72.4
click at [442, 208] on div "Name: [PERSON_NAME] Membership: No Active Membership Total Visits: 3 Card on fi…" at bounding box center [445, 143] width 171 height 259
click at [385, 160] on img at bounding box center [382, 155] width 23 height 17
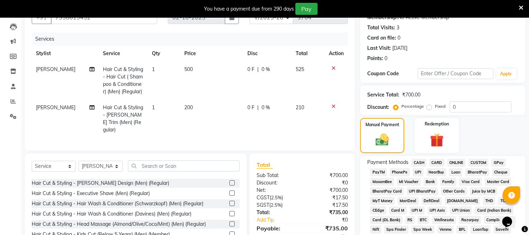
scroll to position [174, 0]
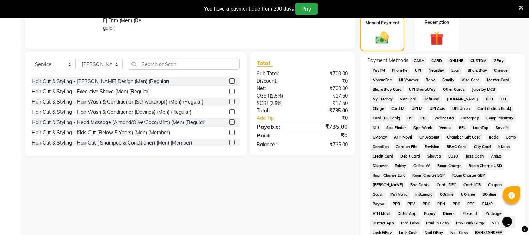
click at [461, 57] on span "ONLINE" at bounding box center [457, 61] width 18 height 8
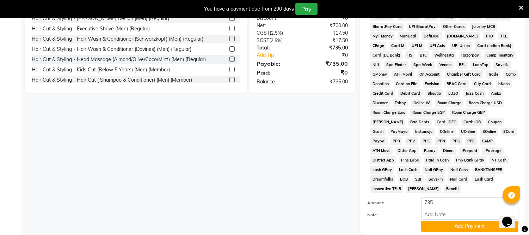
scroll to position [253, 0]
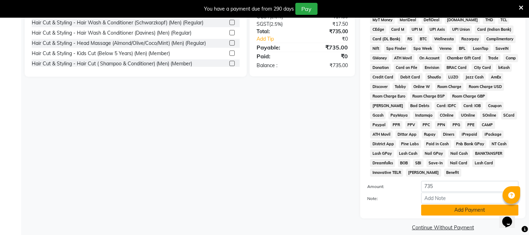
click at [471, 204] on button "Add Payment" at bounding box center [470, 209] width 97 height 11
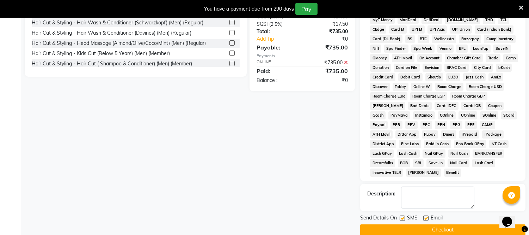
click at [437, 224] on button "Checkout" at bounding box center [442, 229] width 165 height 11
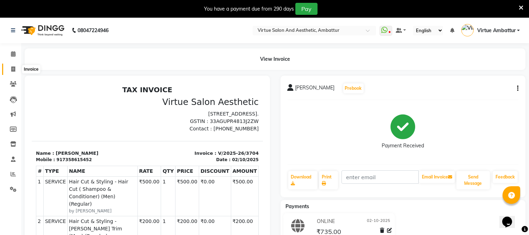
drag, startPoint x: 13, startPoint y: 66, endPoint x: 21, endPoint y: 71, distance: 9.2
click at [14, 65] on span at bounding box center [13, 69] width 12 height 8
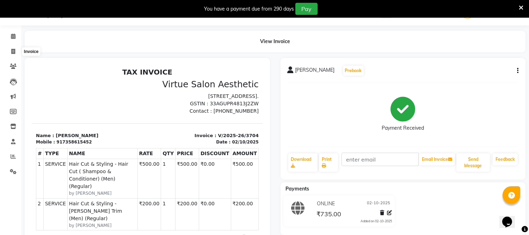
select select "service"
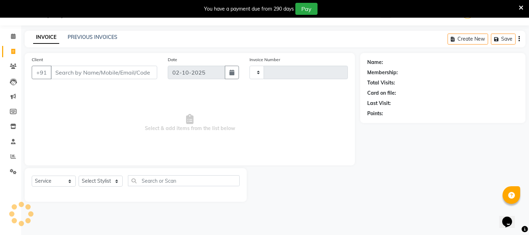
type input "3705"
select select "5237"
paste input "8056917435"
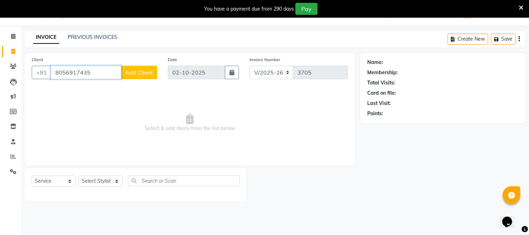
click at [101, 74] on input "8056917435" at bounding box center [86, 72] width 71 height 13
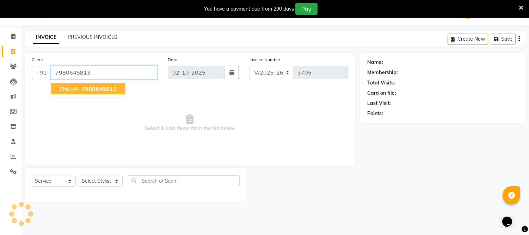
type input "7980645813"
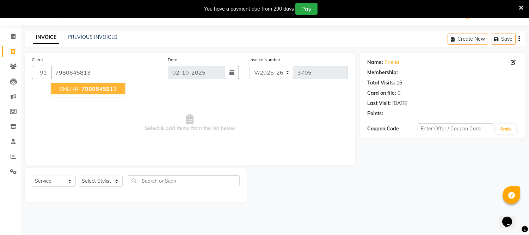
select select "1: Object"
click at [112, 92] on ngb-highlight "79806458 13" at bounding box center [98, 88] width 37 height 7
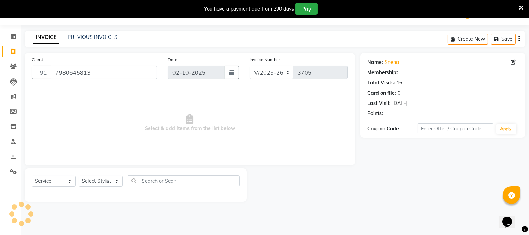
select select "1: Object"
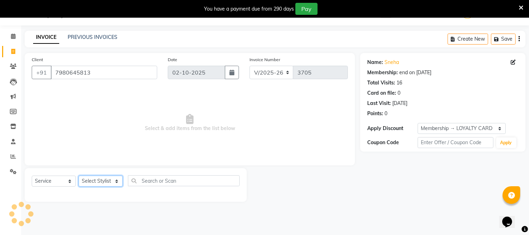
click at [94, 181] on select "Select Stylist [PERSON_NAME] [PERSON_NAME] [PERSON_NAME] [PERSON_NAME] [PERSON_…" at bounding box center [101, 180] width 44 height 11
select select "83849"
click at [79, 176] on select "Select Stylist [PERSON_NAME] [PERSON_NAME] [PERSON_NAME] [PERSON_NAME] [PERSON_…" at bounding box center [101, 180] width 44 height 11
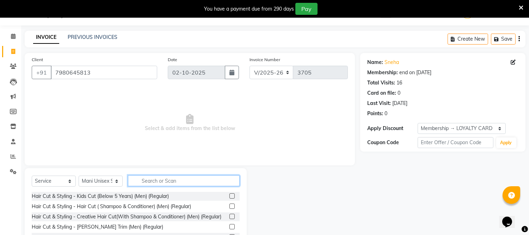
click at [171, 184] on input "text" at bounding box center [184, 180] width 112 height 11
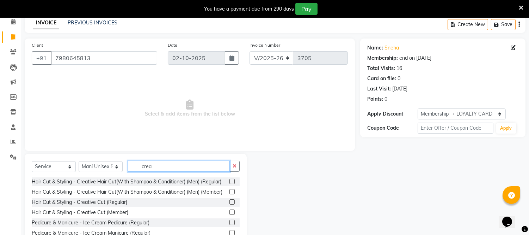
scroll to position [57, 0]
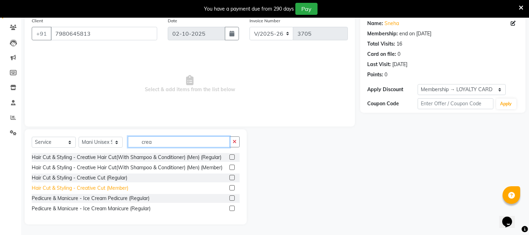
type input "crea"
click at [115, 192] on div "Hair Cut & Styling - Creative Cut (Member)" at bounding box center [80, 187] width 97 height 7
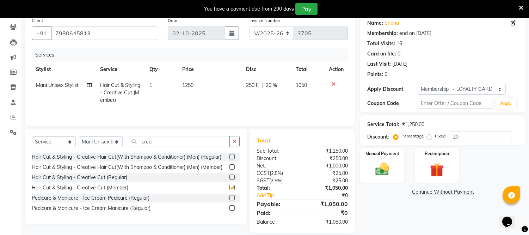
checkbox input "false"
click at [158, 143] on input "crea" at bounding box center [179, 141] width 102 height 11
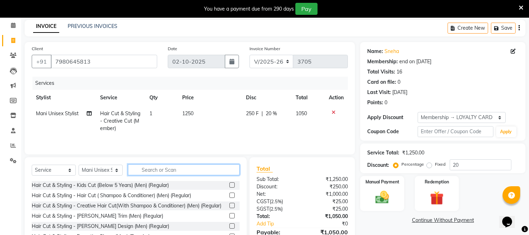
scroll to position [66, 0]
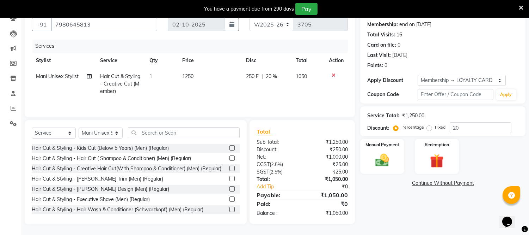
click at [230, 157] on label at bounding box center [232, 157] width 5 height 5
click at [230, 157] on input "checkbox" at bounding box center [232, 158] width 5 height 5
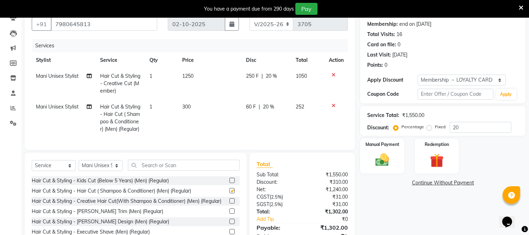
checkbox input "false"
click at [171, 170] on input "text" at bounding box center [184, 164] width 112 height 11
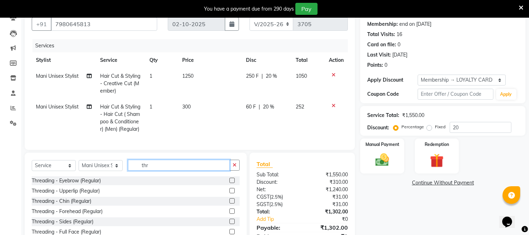
type input "thr"
click at [230, 183] on label at bounding box center [232, 179] width 5 height 5
click at [230, 183] on input "checkbox" at bounding box center [232, 180] width 5 height 5
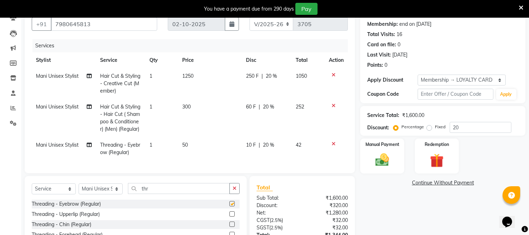
checkbox input "false"
click at [51, 147] on span "Mani Unisex Stylist" at bounding box center [57, 144] width 43 height 6
select select "83849"
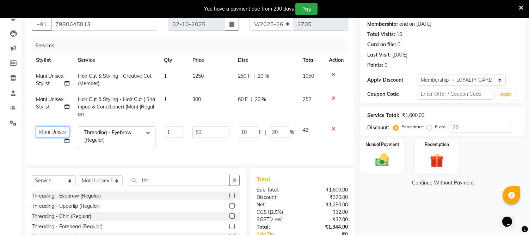
click at [57, 133] on select "[PERSON_NAME] [PERSON_NAME] [PERSON_NAME] [PERSON_NAME] [PERSON_NAME] Virtue TC…" at bounding box center [53, 131] width 34 height 11
select select "48223"
click at [194, 71] on td "1250" at bounding box center [211, 79] width 46 height 23
select select "83849"
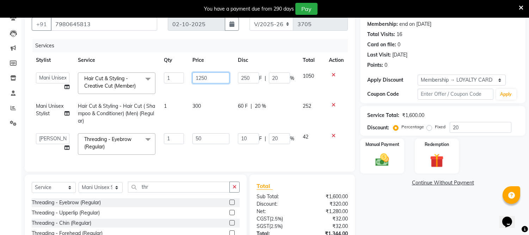
drag, startPoint x: 197, startPoint y: 76, endPoint x: 252, endPoint y: 76, distance: 55.4
click at [252, 76] on tr "[PERSON_NAME] [PERSON_NAME] [PERSON_NAME] [PERSON_NAME] [PERSON_NAME] Virtue TC…" at bounding box center [190, 83] width 316 height 30
type input "1500"
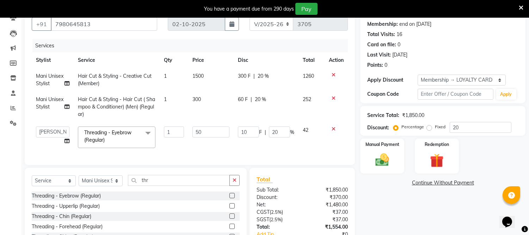
click at [211, 114] on td "300" at bounding box center [211, 106] width 46 height 31
select select "83849"
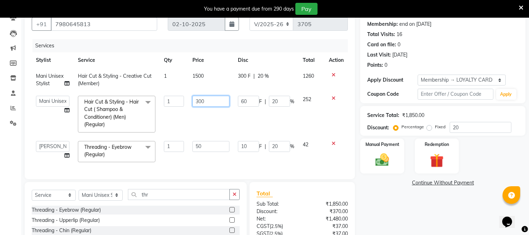
drag, startPoint x: 194, startPoint y: 99, endPoint x: 240, endPoint y: 99, distance: 45.9
click at [240, 99] on tr "[PERSON_NAME] [PERSON_NAME] [PERSON_NAME] [PERSON_NAME] [PERSON_NAME] Virtue TC…" at bounding box center [190, 113] width 316 height 45
type input "250"
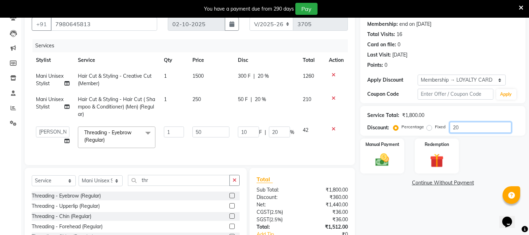
drag, startPoint x: 464, startPoint y: 124, endPoint x: 428, endPoint y: 126, distance: 36.4
click at [428, 126] on div "Percentage Fixed 20" at bounding box center [453, 127] width 117 height 11
type input "0"
click at [464, 213] on div "Name: Sneha Membership: end on [DATE] Total Visits: 16 Card on file: 0 Last Vis…" at bounding box center [445, 138] width 171 height 267
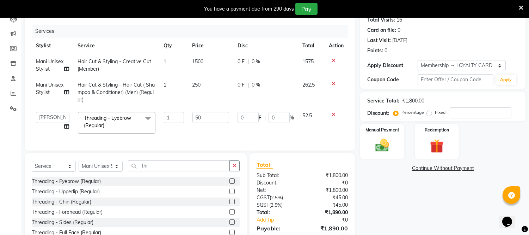
scroll to position [80, 0]
click at [389, 138] on img at bounding box center [382, 146] width 23 height 17
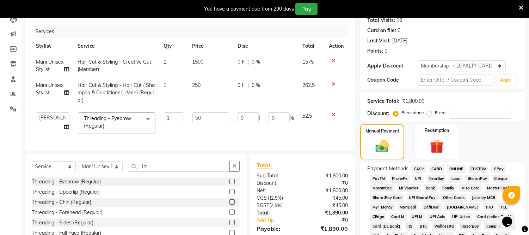
click at [454, 169] on span "ONLINE" at bounding box center [457, 169] width 18 height 8
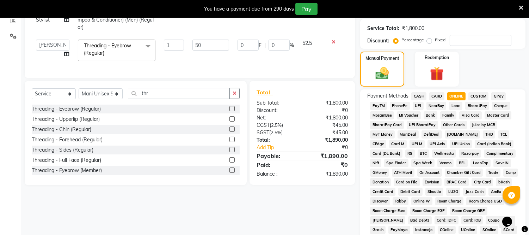
scroll to position [267, 0]
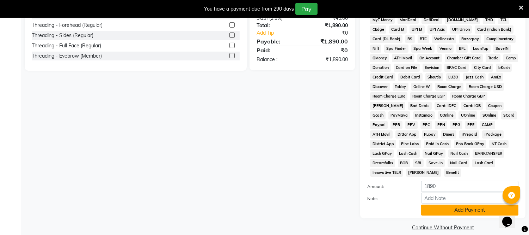
click at [454, 204] on button "Add Payment" at bounding box center [470, 209] width 97 height 11
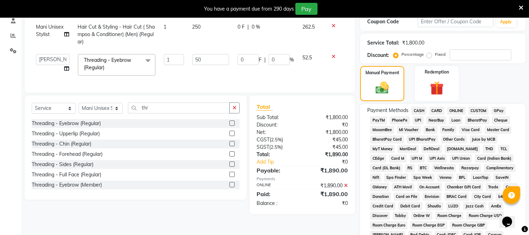
scroll to position [157, 0]
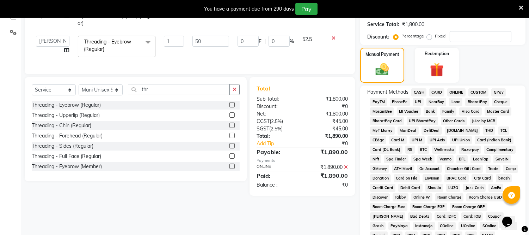
click at [313, 213] on div "Client [PHONE_NUMBER] Date [DATE] Invoice Number V/2025 V/[PHONE_NUMBER] Servic…" at bounding box center [189, 129] width 341 height 431
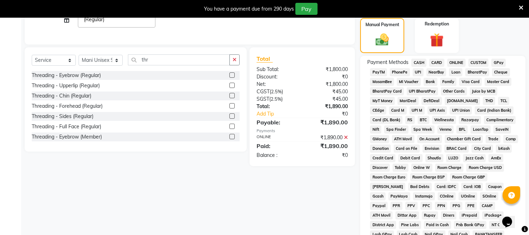
scroll to position [117, 0]
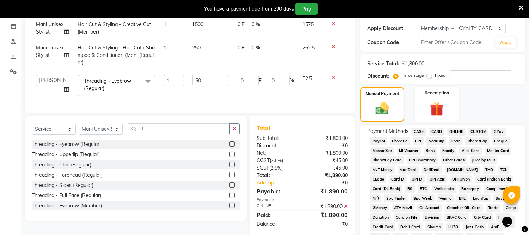
click at [460, 129] on span "ONLINE" at bounding box center [457, 131] width 18 height 8
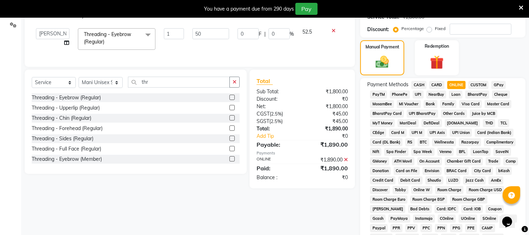
scroll to position [150, 0]
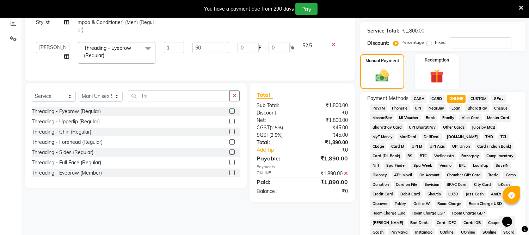
click at [456, 97] on span "ONLINE" at bounding box center [457, 99] width 18 height 8
click at [440, 97] on span "CARD" at bounding box center [437, 99] width 15 height 8
click at [456, 96] on span "ONLINE" at bounding box center [457, 99] width 18 height 8
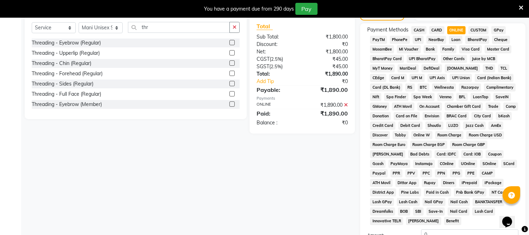
scroll to position [307, 0]
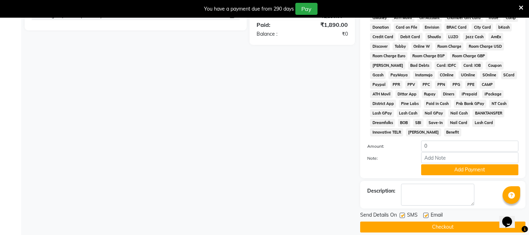
click at [452, 221] on button "Checkout" at bounding box center [442, 226] width 165 height 11
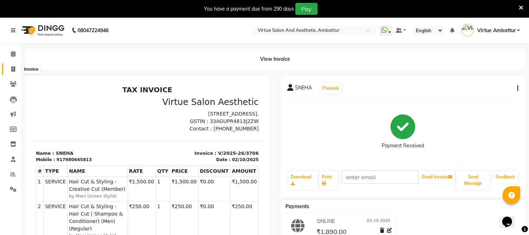
click at [14, 67] on icon at bounding box center [13, 68] width 4 height 5
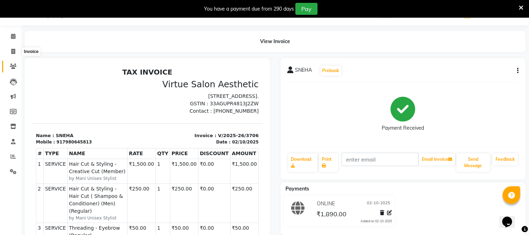
select select "service"
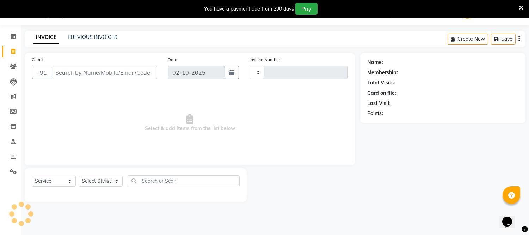
type input "3707"
select select "5237"
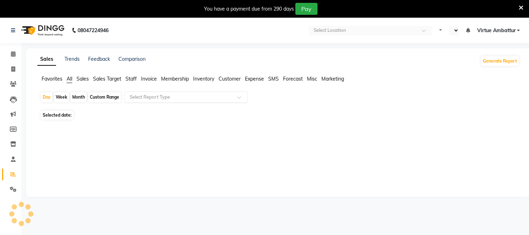
select select "en"
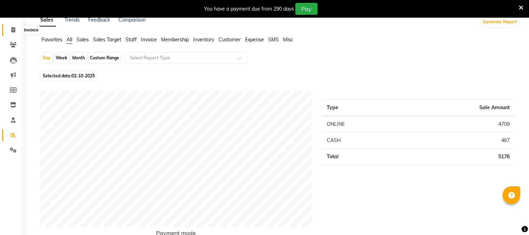
click at [12, 30] on icon at bounding box center [13, 29] width 4 height 5
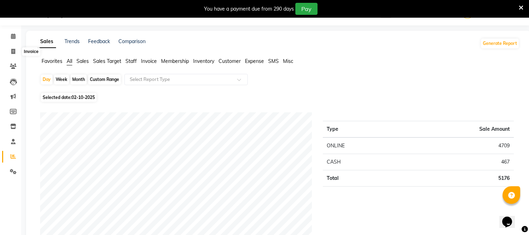
select select "5237"
select select "service"
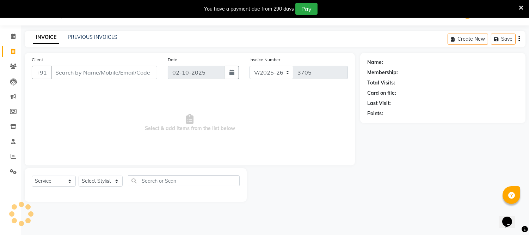
scroll to position [0, 0]
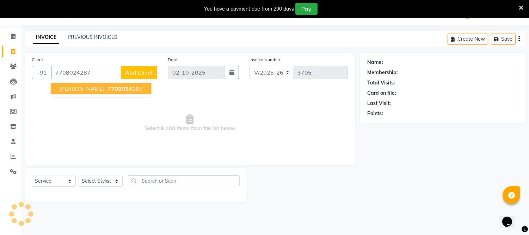
type input "7708024287"
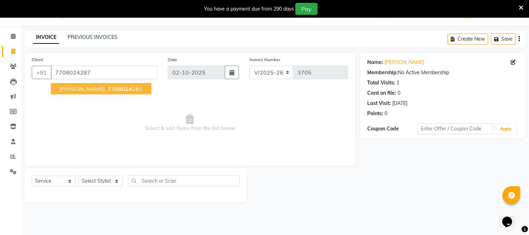
click at [119, 87] on ngb-highlight "7708024 287" at bounding box center [124, 88] width 37 height 7
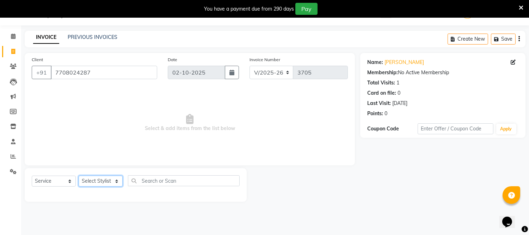
click at [103, 181] on select "Select Stylist [PERSON_NAME] [PERSON_NAME] [PERSON_NAME] [PERSON_NAME] [PERSON_…" at bounding box center [101, 180] width 44 height 11
click at [262, 135] on span "Select & add items from the list below" at bounding box center [190, 122] width 316 height 71
click at [118, 178] on select "Select Stylist [PERSON_NAME] [PERSON_NAME] [PERSON_NAME] [PERSON_NAME] [PERSON_…" at bounding box center [101, 180] width 44 height 11
select select "67162"
click at [79, 176] on select "Select Stylist [PERSON_NAME] [PERSON_NAME] [PERSON_NAME] [PERSON_NAME] [PERSON_…" at bounding box center [101, 180] width 44 height 11
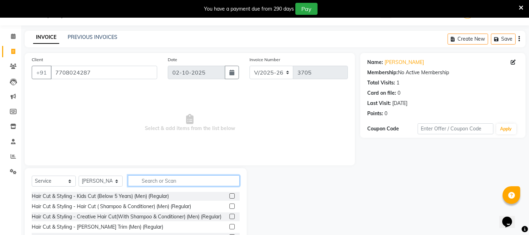
click at [149, 180] on input "text" at bounding box center [184, 180] width 112 height 11
click at [230, 204] on label at bounding box center [232, 205] width 5 height 5
click at [230, 204] on input "checkbox" at bounding box center [232, 206] width 5 height 5
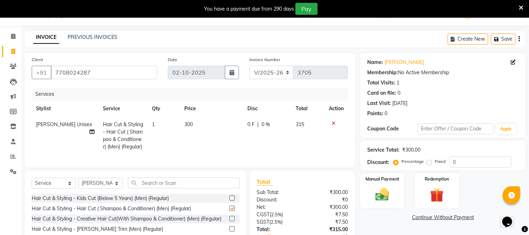
checkbox input "false"
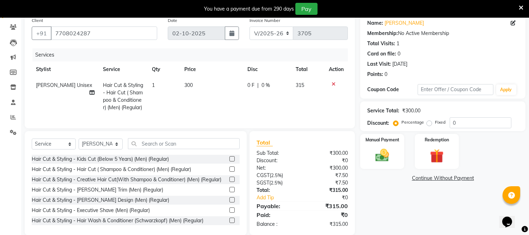
click at [230, 192] on label at bounding box center [232, 189] width 5 height 5
click at [230, 192] on input "checkbox" at bounding box center [232, 189] width 5 height 5
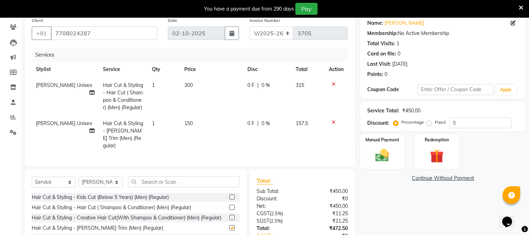
checkbox input "false"
click at [117, 181] on select "Select Stylist [PERSON_NAME] [PERSON_NAME] [PERSON_NAME] [PERSON_NAME] [PERSON_…" at bounding box center [101, 181] width 44 height 11
select select "48009"
click at [79, 176] on select "Select Stylist [PERSON_NAME] [PERSON_NAME] [PERSON_NAME] [PERSON_NAME] [PERSON_…" at bounding box center [101, 181] width 44 height 11
click at [147, 182] on input "text" at bounding box center [184, 181] width 112 height 11
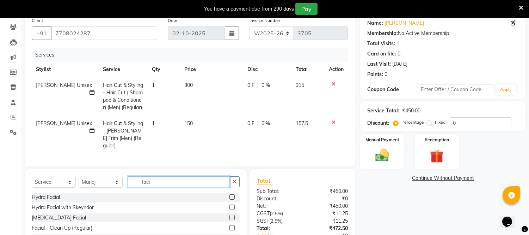
type input "faci"
click at [230, 214] on label at bounding box center [232, 216] width 5 height 5
click at [230, 215] on input "checkbox" at bounding box center [232, 217] width 5 height 5
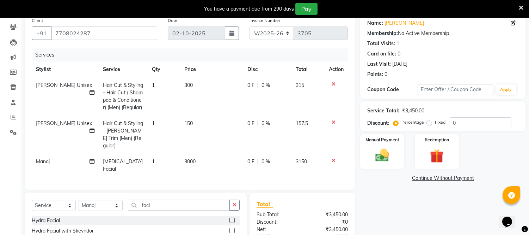
checkbox input "false"
click at [184, 158] on span "3000" at bounding box center [189, 161] width 11 height 6
select select "48009"
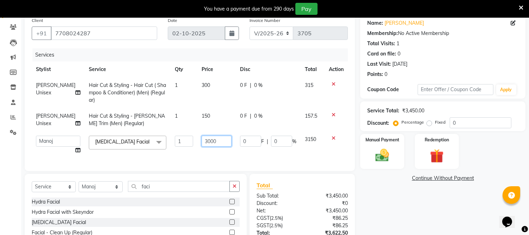
click at [202, 142] on input "3000" at bounding box center [217, 140] width 30 height 11
type input "2000"
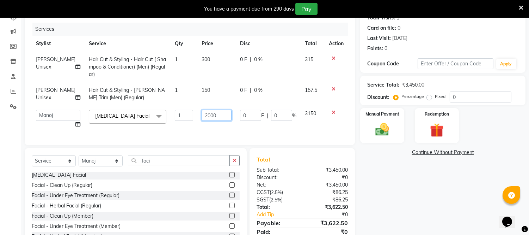
scroll to position [96, 0]
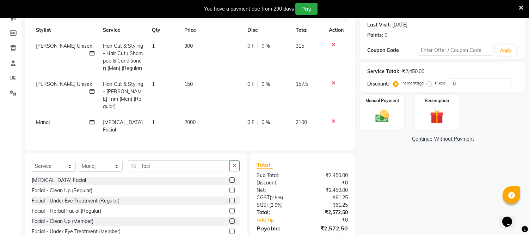
click at [393, 172] on div "Name: Karthick Membership: No Active Membership Total Visits: 1 Card on file: 0…" at bounding box center [445, 116] width 171 height 283
click at [165, 162] on input "faci" at bounding box center [179, 165] width 102 height 11
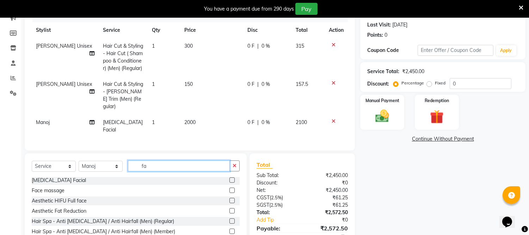
type input "f"
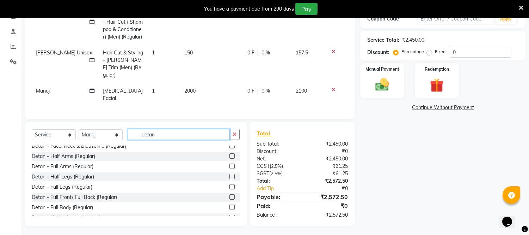
scroll to position [16, 0]
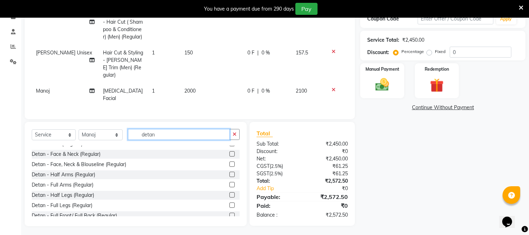
type input "detan"
click at [230, 152] on label at bounding box center [232, 153] width 5 height 5
click at [230, 152] on input "checkbox" at bounding box center [232, 154] width 5 height 5
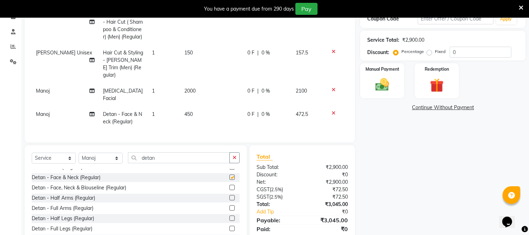
checkbox input "false"
click at [188, 111] on span "450" at bounding box center [188, 114] width 8 height 6
select select "48009"
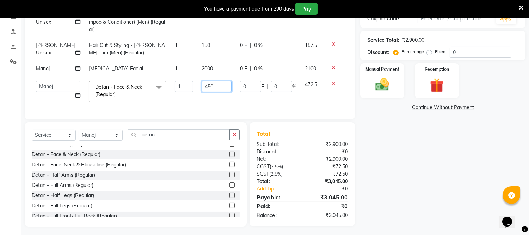
click at [202, 86] on input "450" at bounding box center [217, 86] width 30 height 11
type input "600"
drag, startPoint x: 428, startPoint y: 136, endPoint x: 425, endPoint y: 132, distance: 5.3
click at [428, 135] on div "Name: Karthick Membership: No Active Membership Total Visits: 1 Card on file: 0…" at bounding box center [445, 84] width 171 height 283
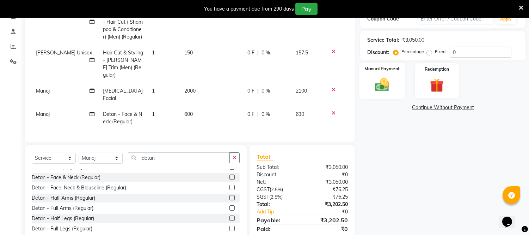
click at [399, 77] on div "Manual Payment" at bounding box center [383, 80] width 46 height 36
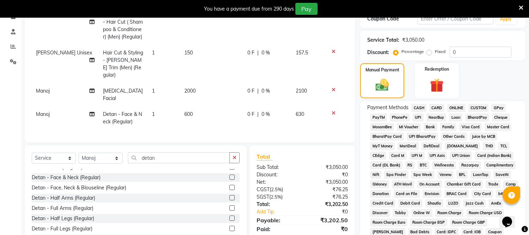
click at [439, 104] on span "CARD" at bounding box center [437, 108] width 15 height 8
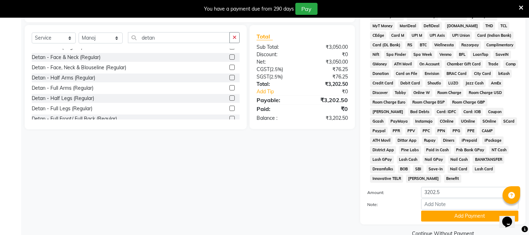
scroll to position [253, 0]
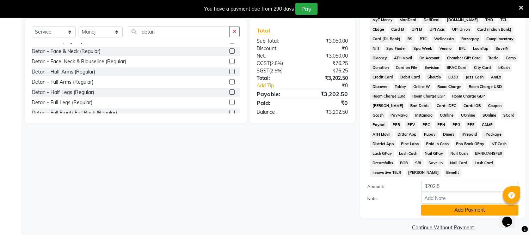
click at [465, 204] on button "Add Payment" at bounding box center [470, 209] width 97 height 11
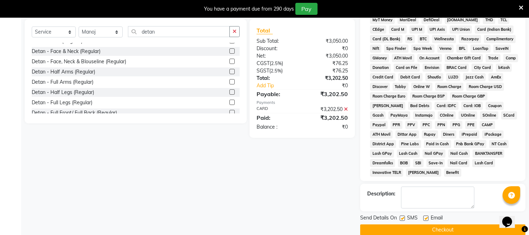
click at [454, 224] on button "Checkout" at bounding box center [442, 229] width 165 height 11
